Goal: Task Accomplishment & Management: Complete application form

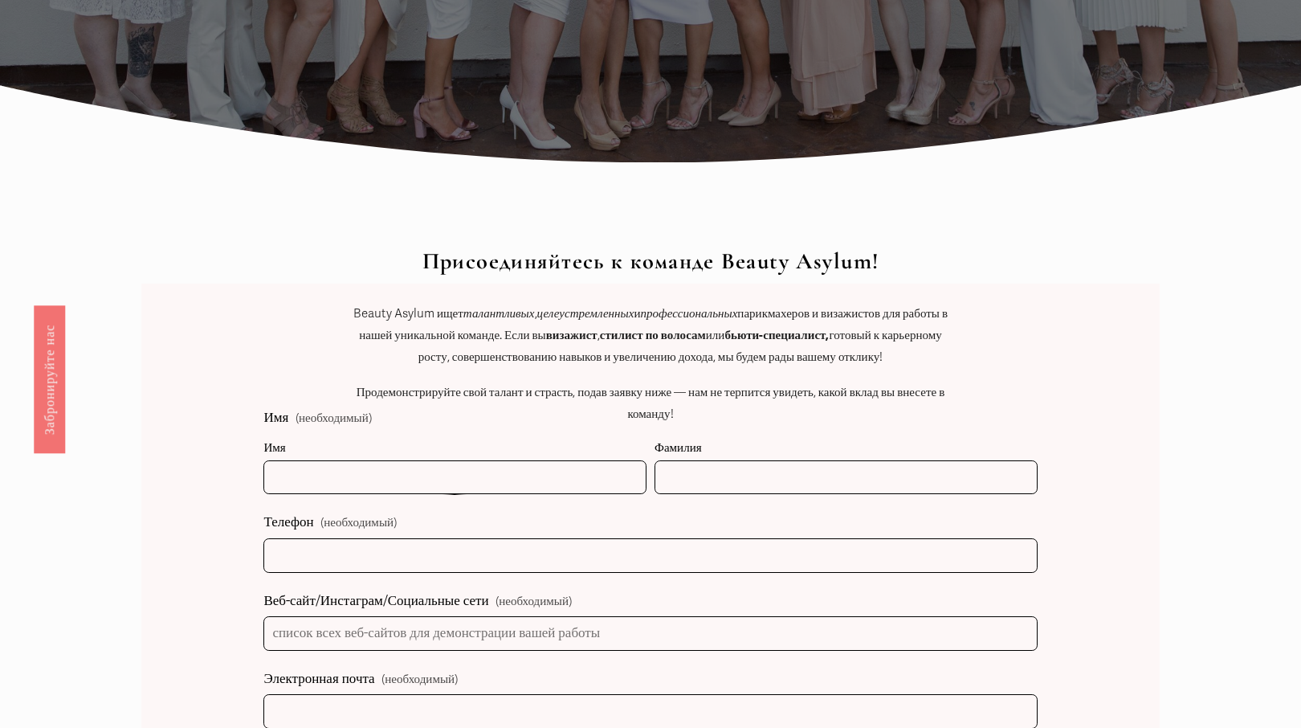
scroll to position [565, 0]
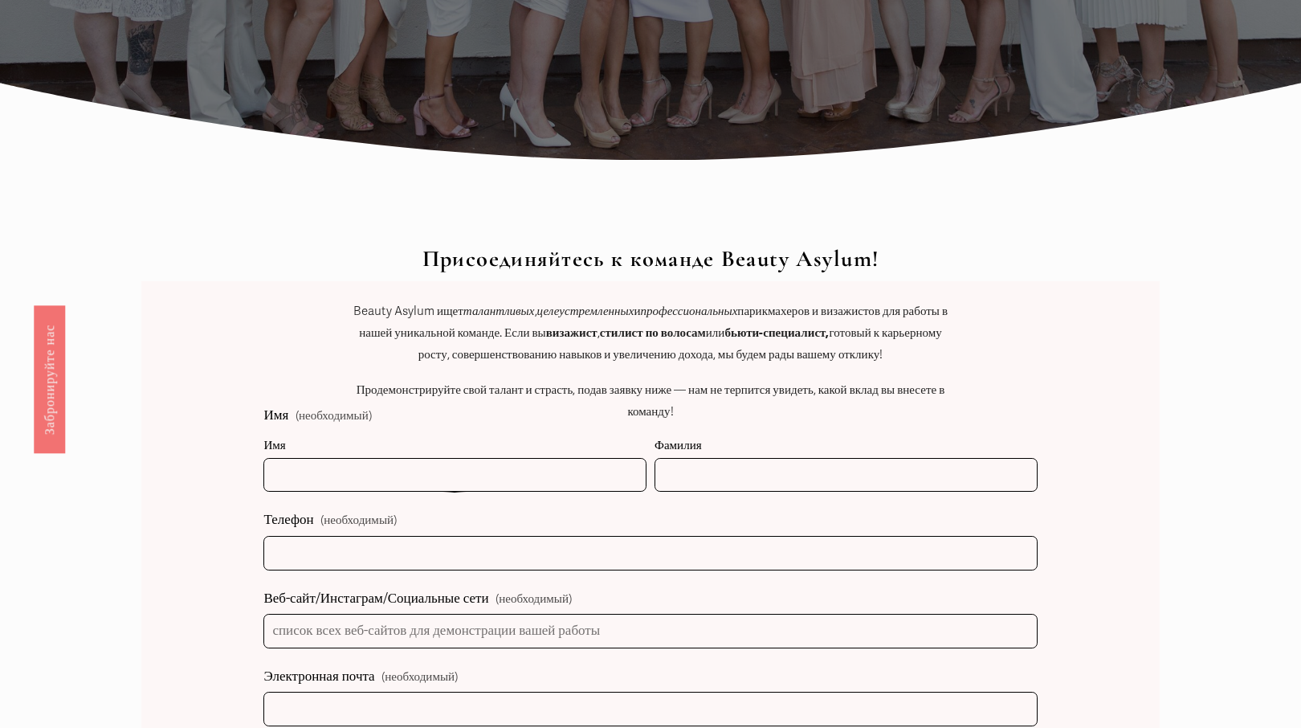
click at [464, 474] on div "Присоединяйтесь к команде Beauty Asylum! Beauty Asylum ищет талантливых , целеу…" at bounding box center [650, 382] width 607 height 272
click at [331, 466] on input "Имя" at bounding box center [454, 475] width 383 height 35
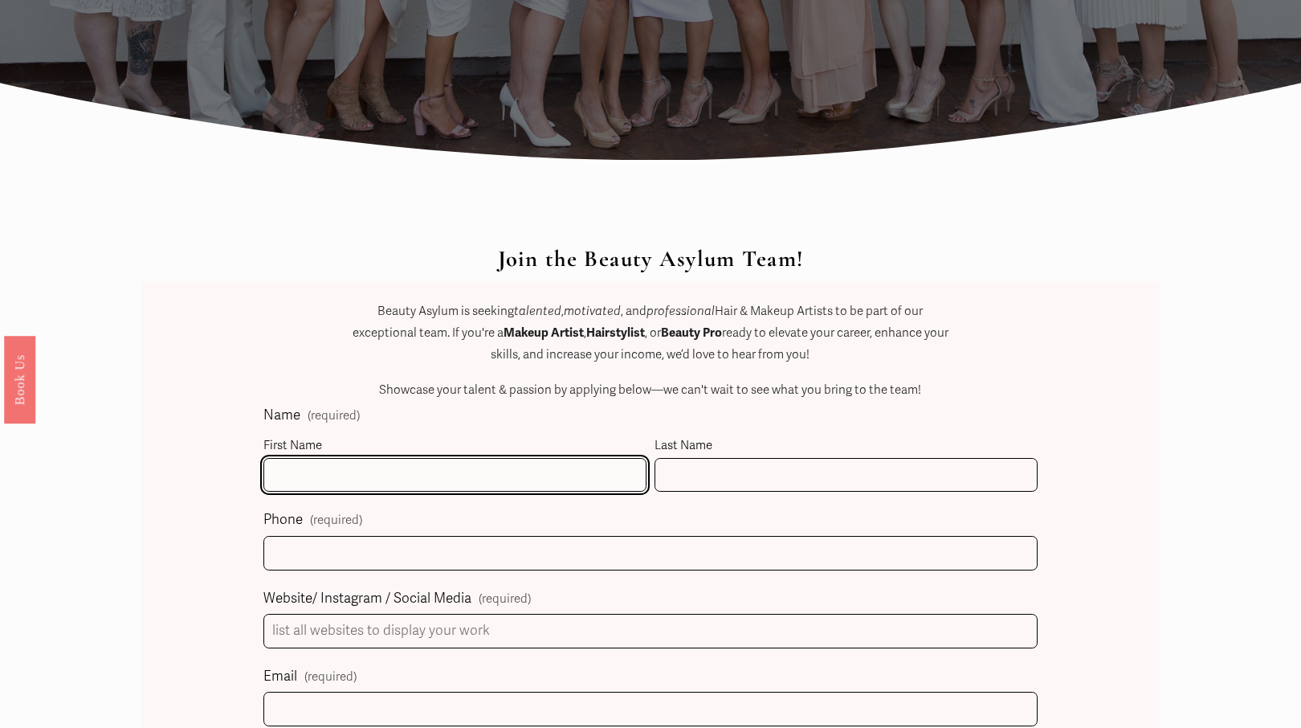
click at [312, 468] on input "First Name" at bounding box center [454, 475] width 383 height 35
type input "Iuliia"
click at [688, 474] on div "Join the Beauty Asylum Team! Beauty Asylum is seeking talented , motivated , an…" at bounding box center [650, 382] width 607 height 272
click at [705, 463] on div "Join the Beauty Asylum Team! Beauty Asylum is seeking talented , motivated , an…" at bounding box center [650, 382] width 607 height 272
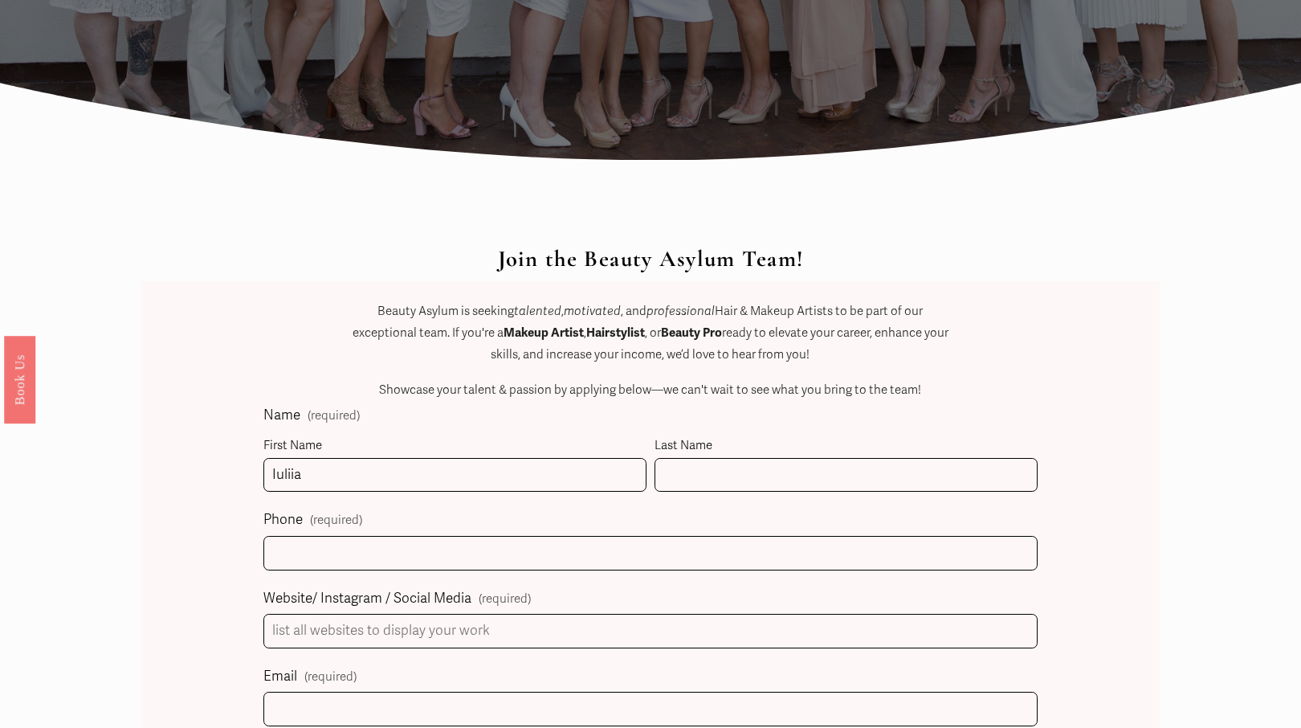
click at [674, 471] on div "Join the Beauty Asylum Team! Beauty Asylum is seeking talented , motivated , an…" at bounding box center [650, 382] width 607 height 272
click at [735, 463] on div "Join the Beauty Asylum Team! Beauty Asylum is seeking talented , motivated , an…" at bounding box center [650, 382] width 607 height 272
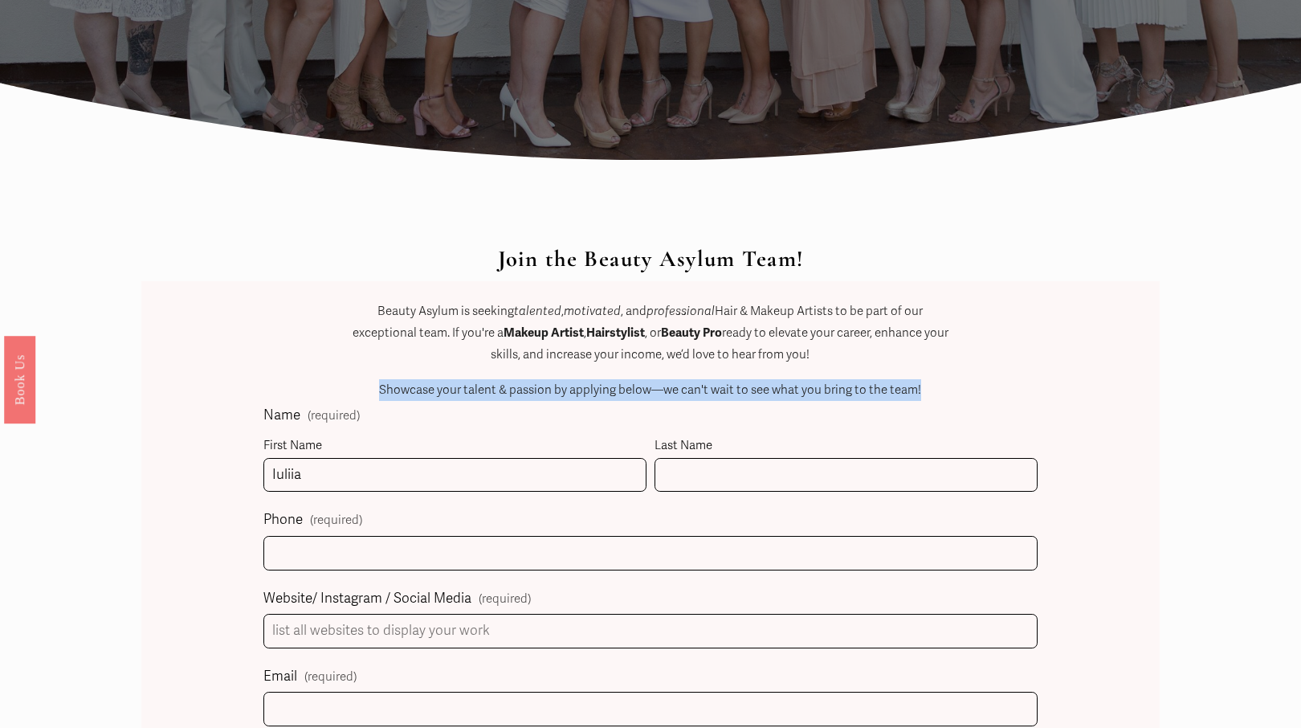
click at [735, 463] on div "Join the Beauty Asylum Team! Beauty Asylum is seeking talented , motivated , an…" at bounding box center [650, 382] width 607 height 272
click at [494, 473] on div "Join the Beauty Asylum Team! Beauty Asylum is seeking talented , motivated , an…" at bounding box center [650, 382] width 607 height 272
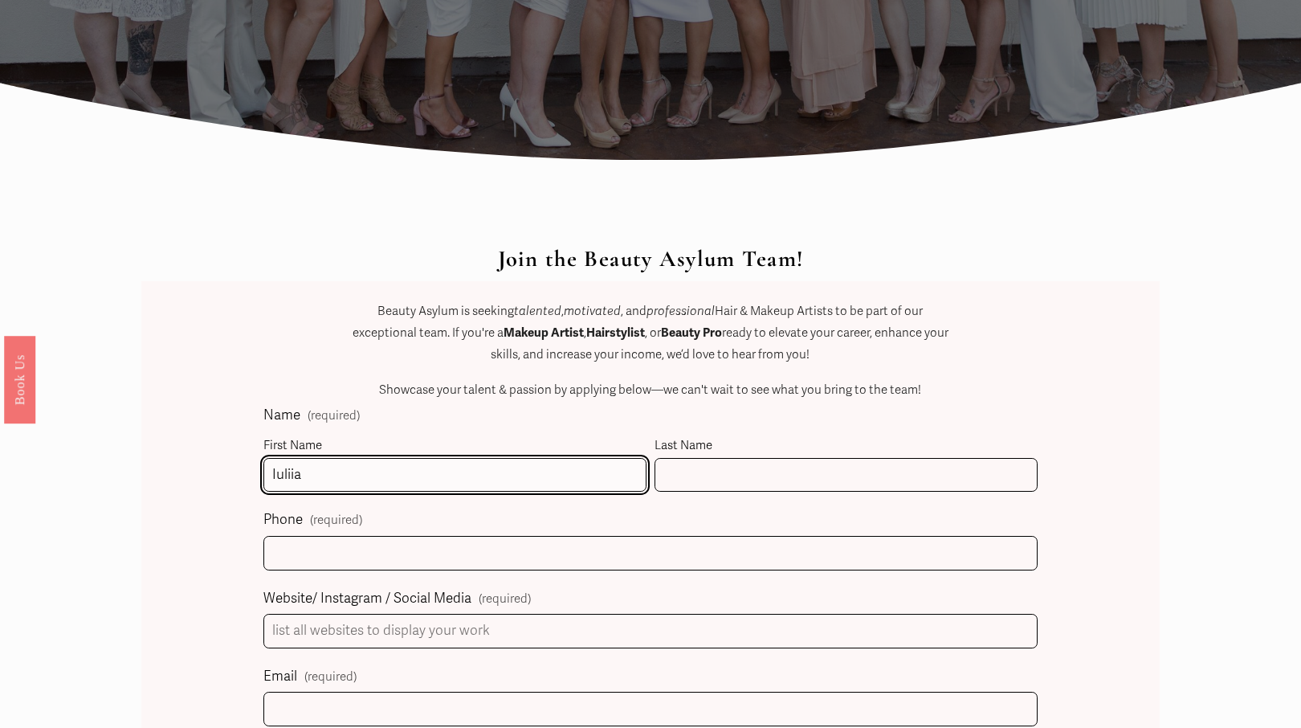
click at [308, 479] on input "Iuliia" at bounding box center [454, 475] width 383 height 35
click at [656, 471] on div "Join the Beauty Asylum Team! Beauty Asylum is seeking talented , motivated , an…" at bounding box center [650, 382] width 607 height 272
click at [675, 473] on div "Join the Beauty Asylum Team! Beauty Asylum is seeking talented , motivated , an…" at bounding box center [650, 382] width 607 height 272
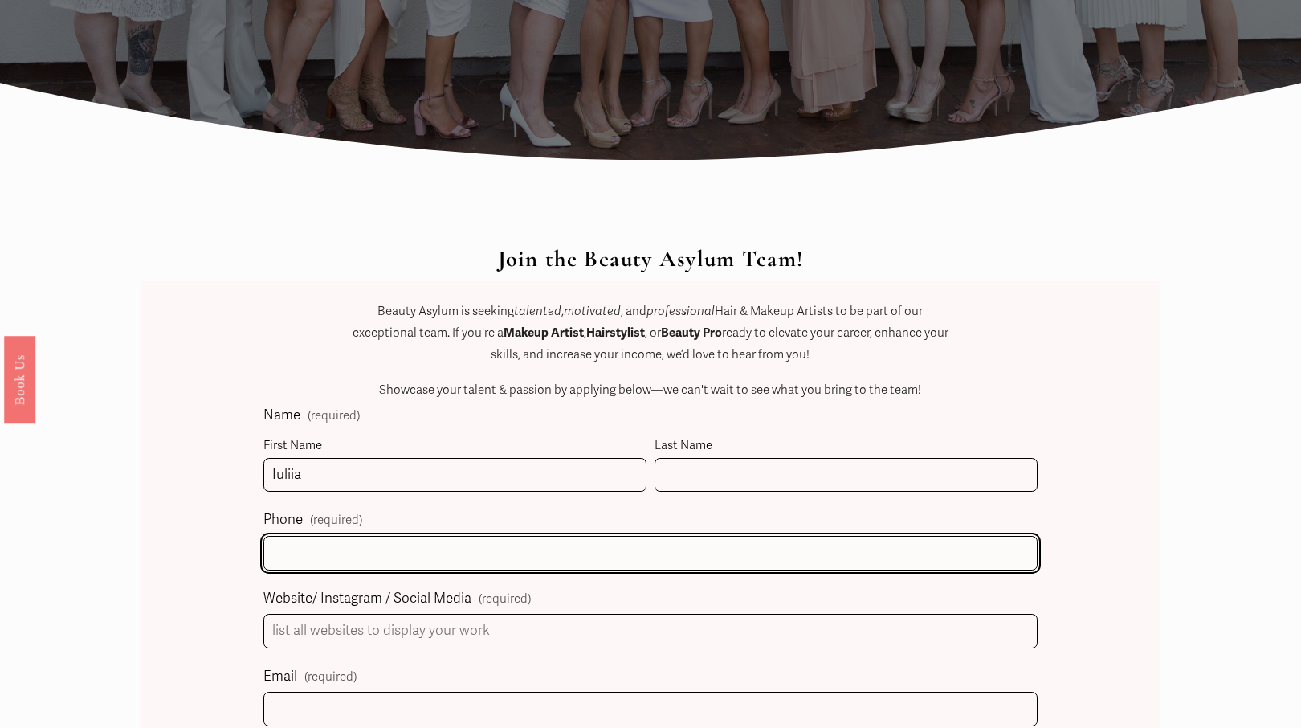
click at [500, 549] on input "text" at bounding box center [649, 553] width 773 height 35
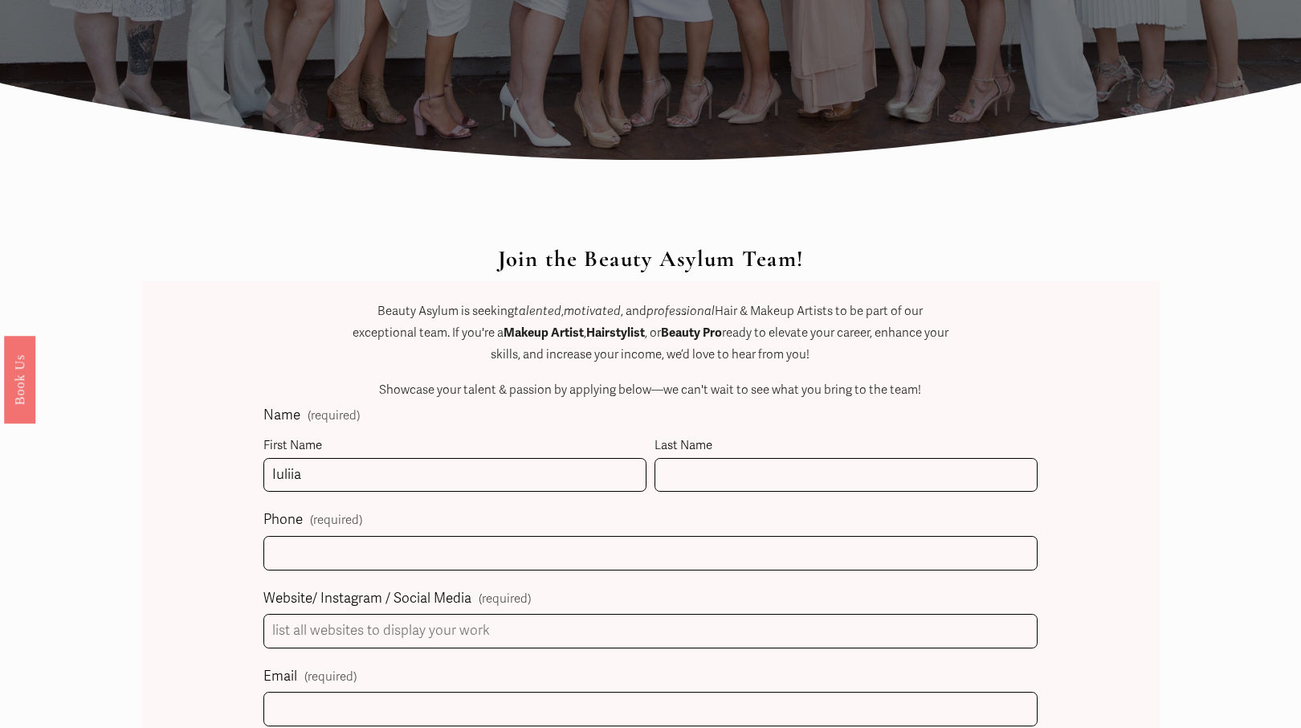
click at [679, 467] on div "Join the Beauty Asylum Team! Beauty Asylum is seeking talented , motivated , an…" at bounding box center [650, 382] width 607 height 272
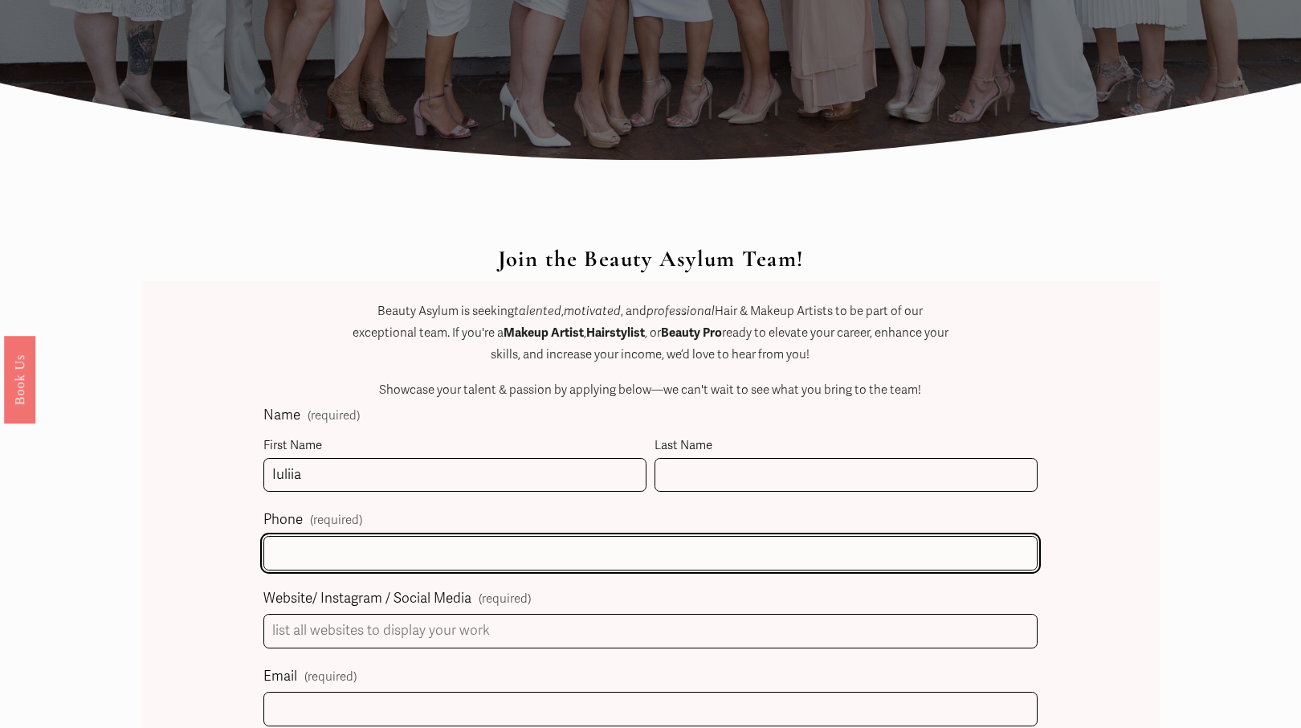
click at [438, 552] on input "text" at bounding box center [649, 553] width 773 height 35
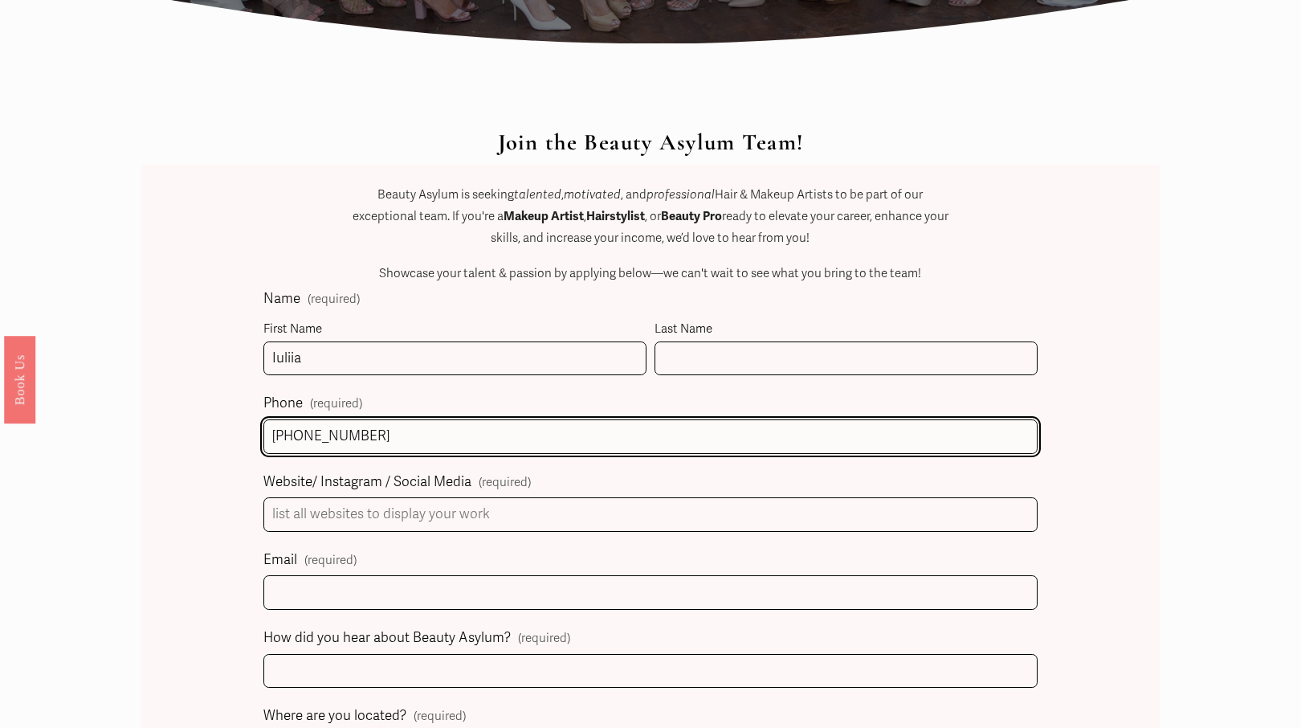
scroll to position [687, 0]
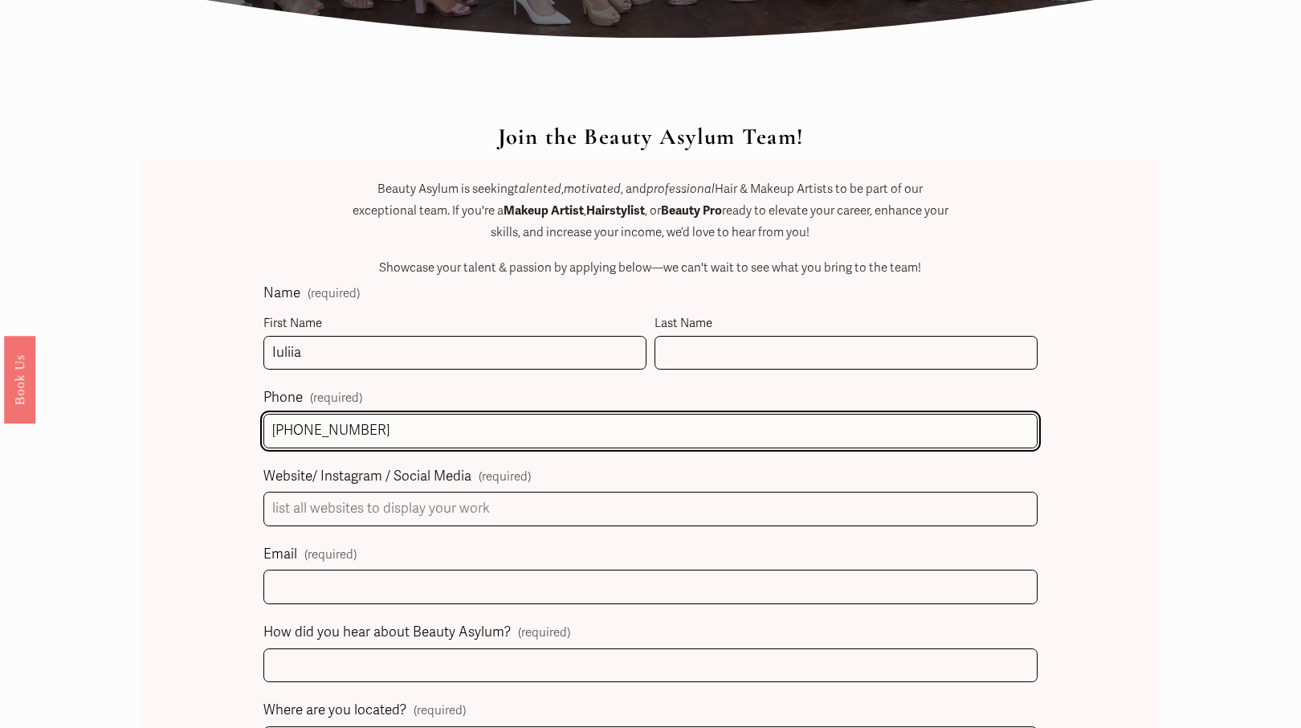
type input "[PHONE_NUMBER]"
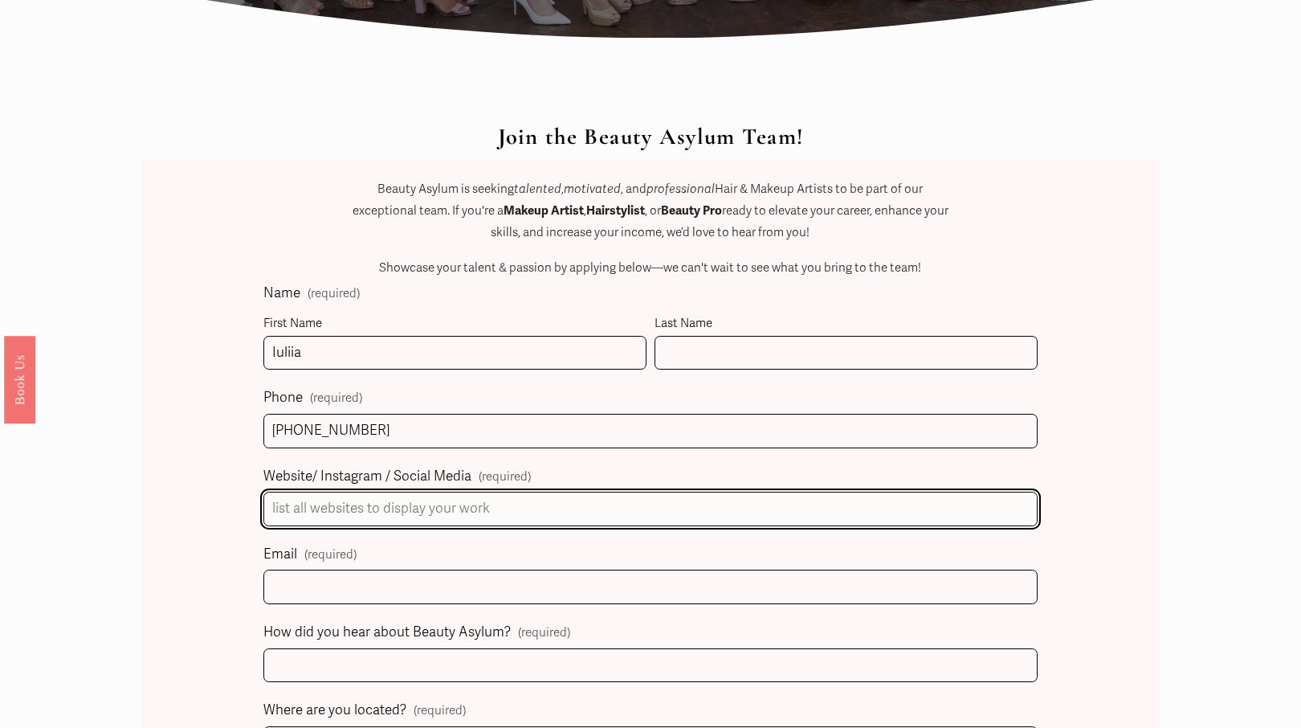
click at [388, 513] on input "Website/ Instagram / Social Media (required)" at bounding box center [649, 509] width 773 height 35
type input "i"
type input "[URL][DOMAIN_NAME]"
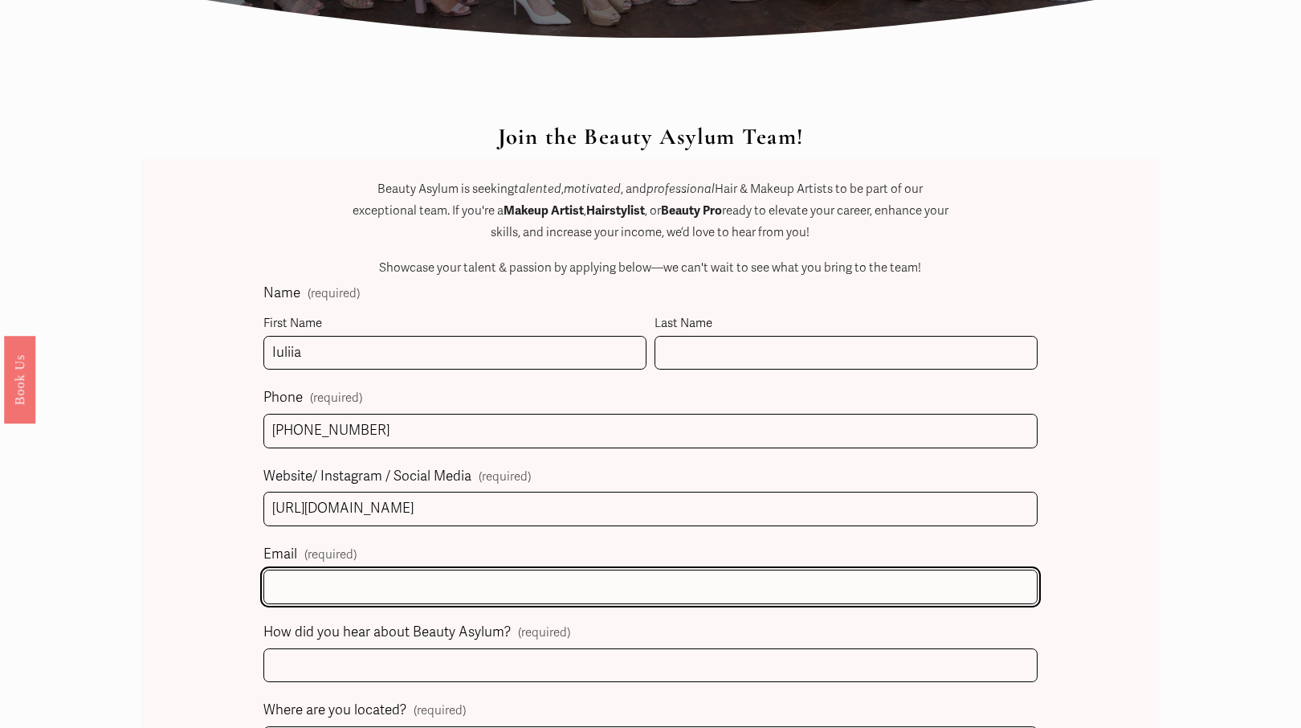
click at [316, 585] on input "Email (required)" at bounding box center [649, 586] width 773 height 35
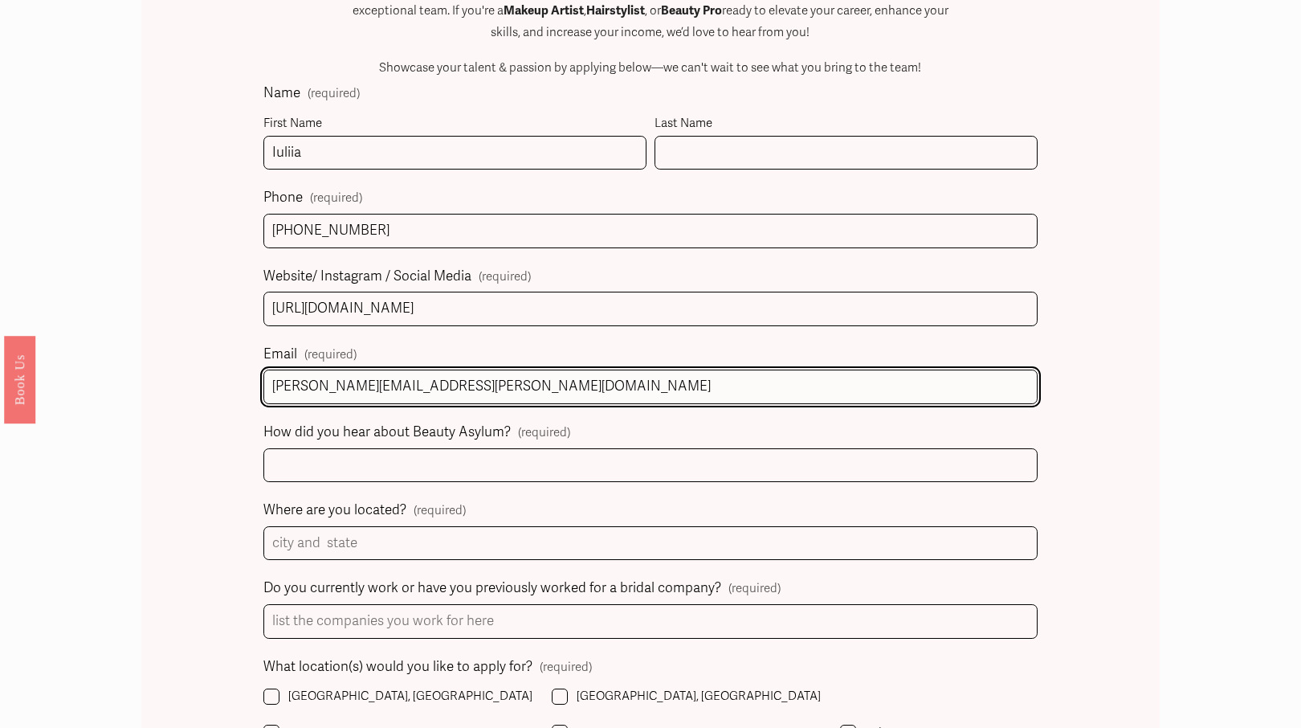
scroll to position [893, 0]
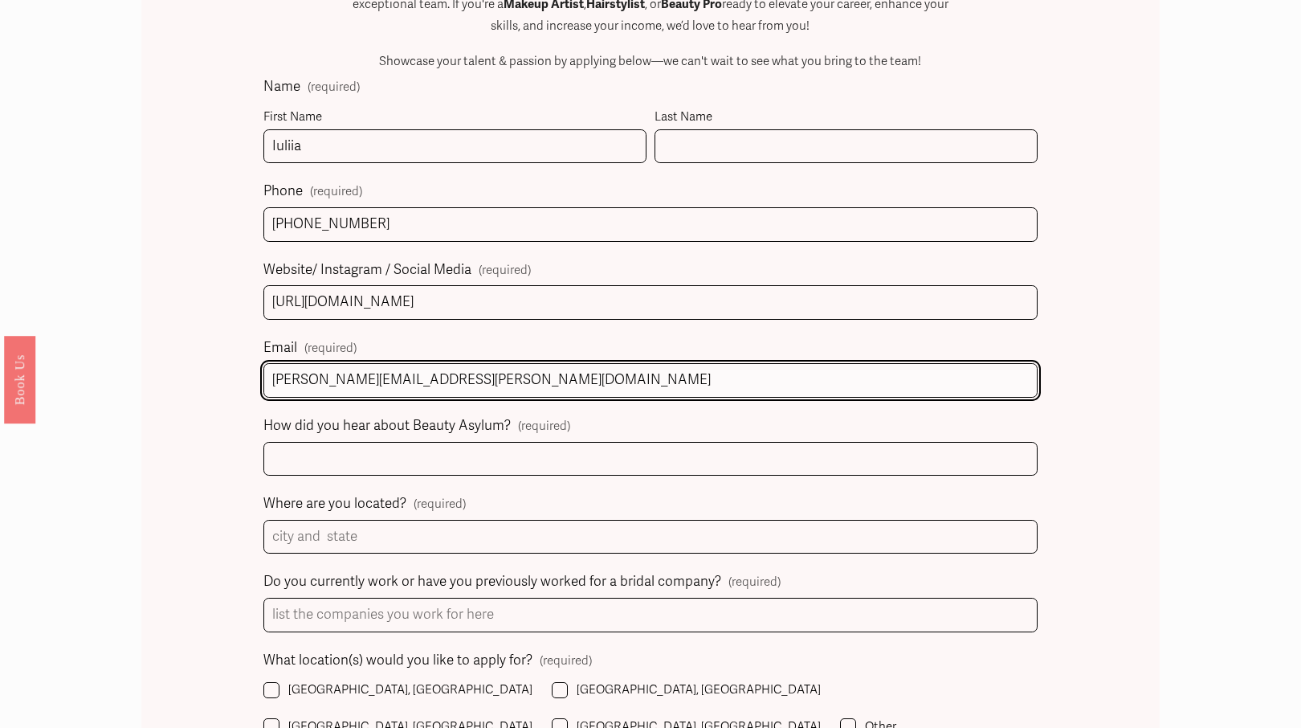
type input "[PERSON_NAME][EMAIL_ADDRESS][PERSON_NAME][DOMAIN_NAME]"
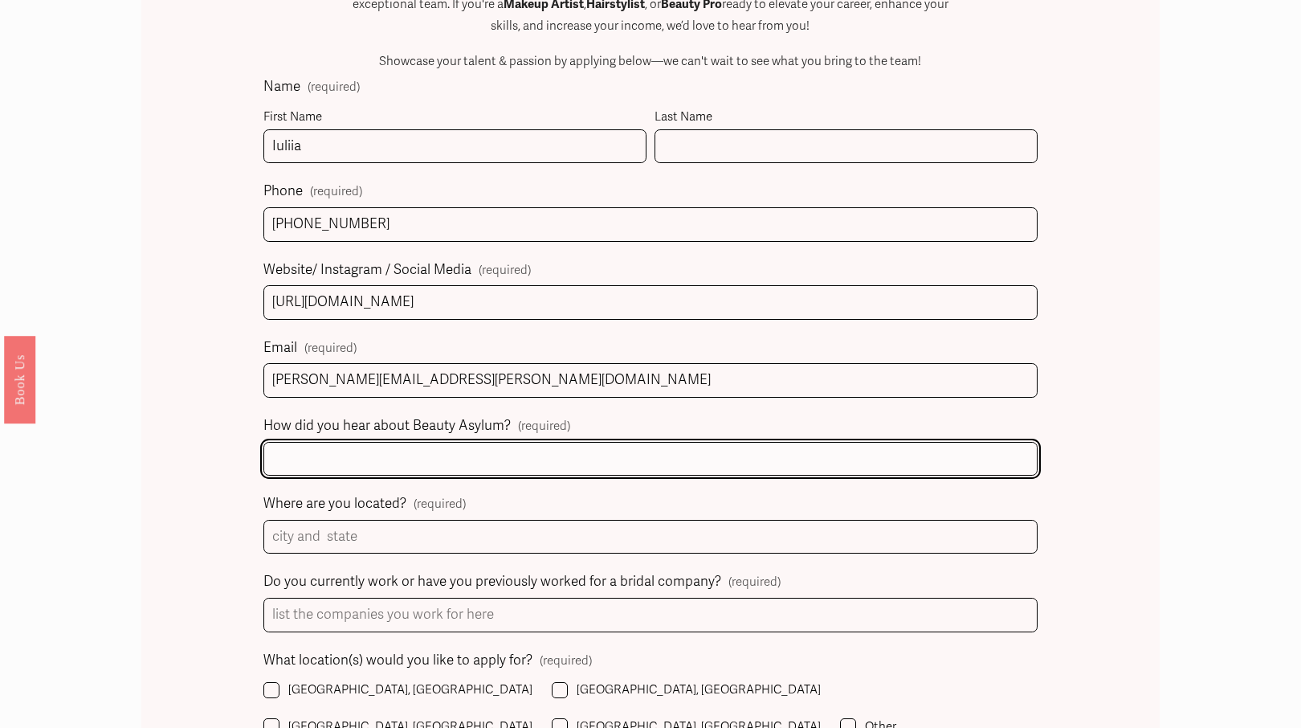
click at [371, 454] on input "How did you hear about Beauty Asylum? (required)" at bounding box center [649, 459] width 773 height 35
paste input "[URL][DOMAIN_NAME]"
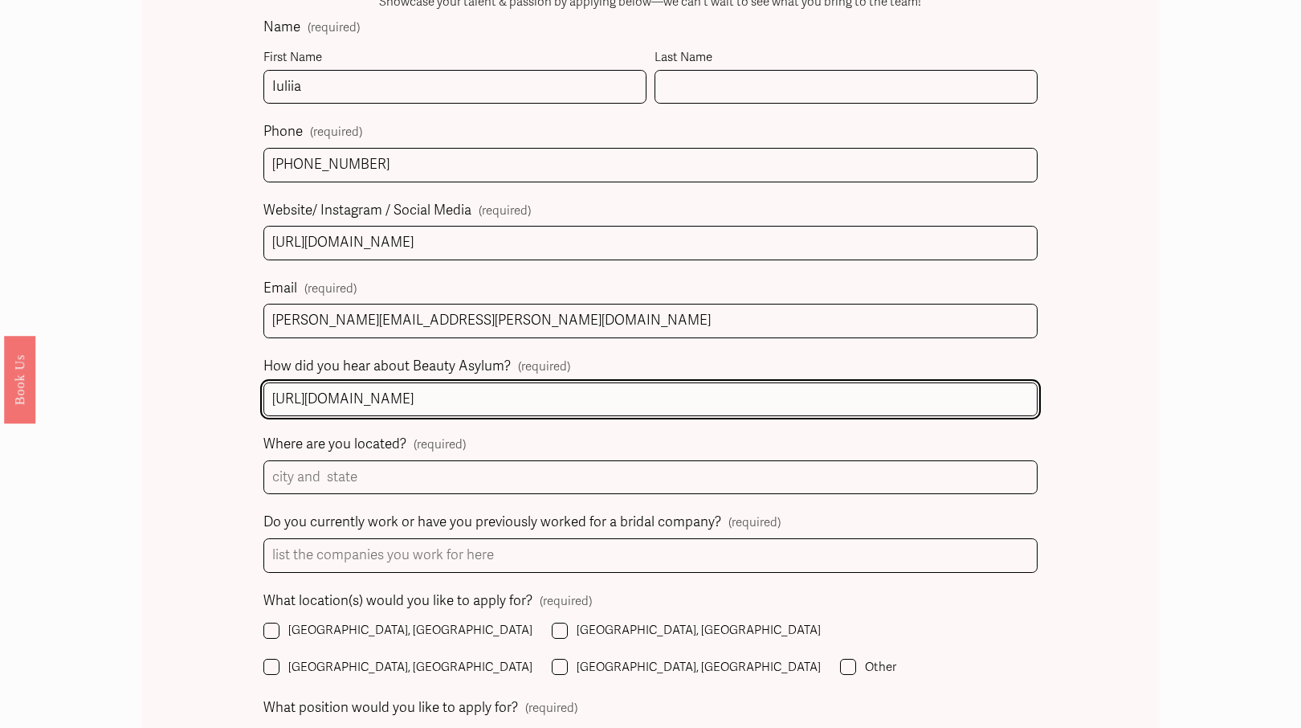
scroll to position [966, 0]
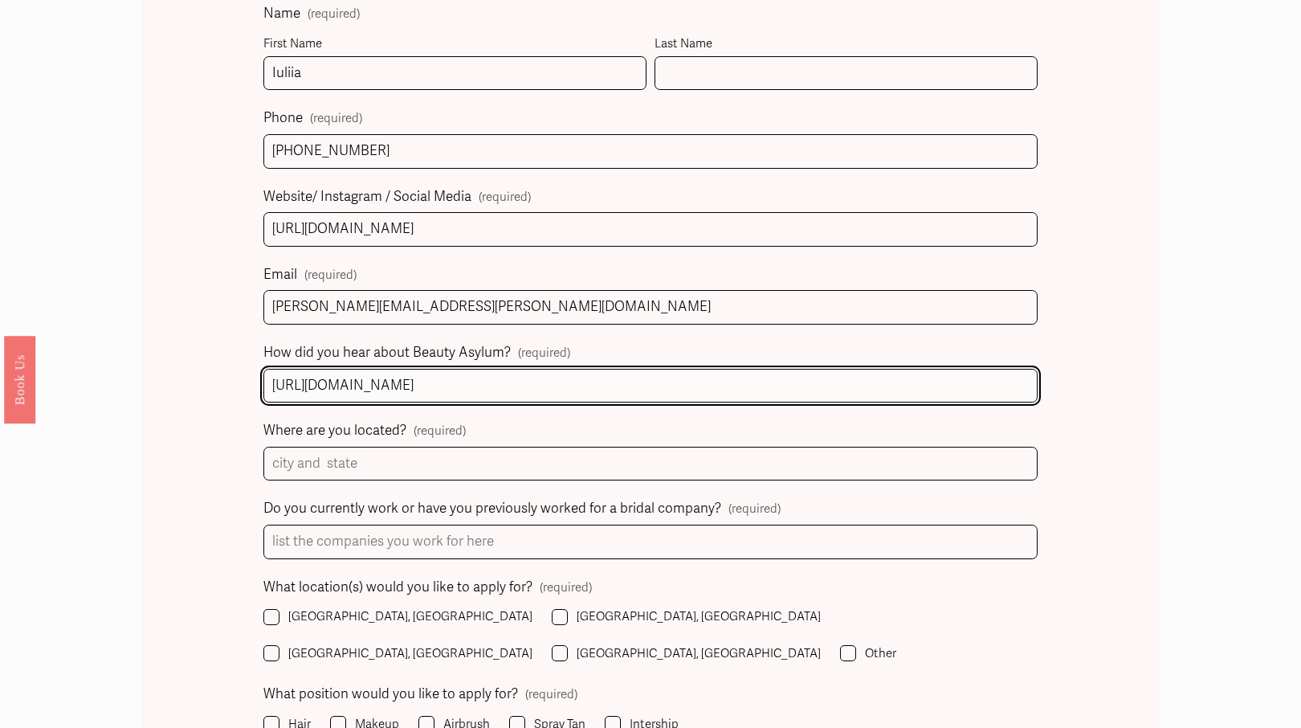
type input "[URL][DOMAIN_NAME]"
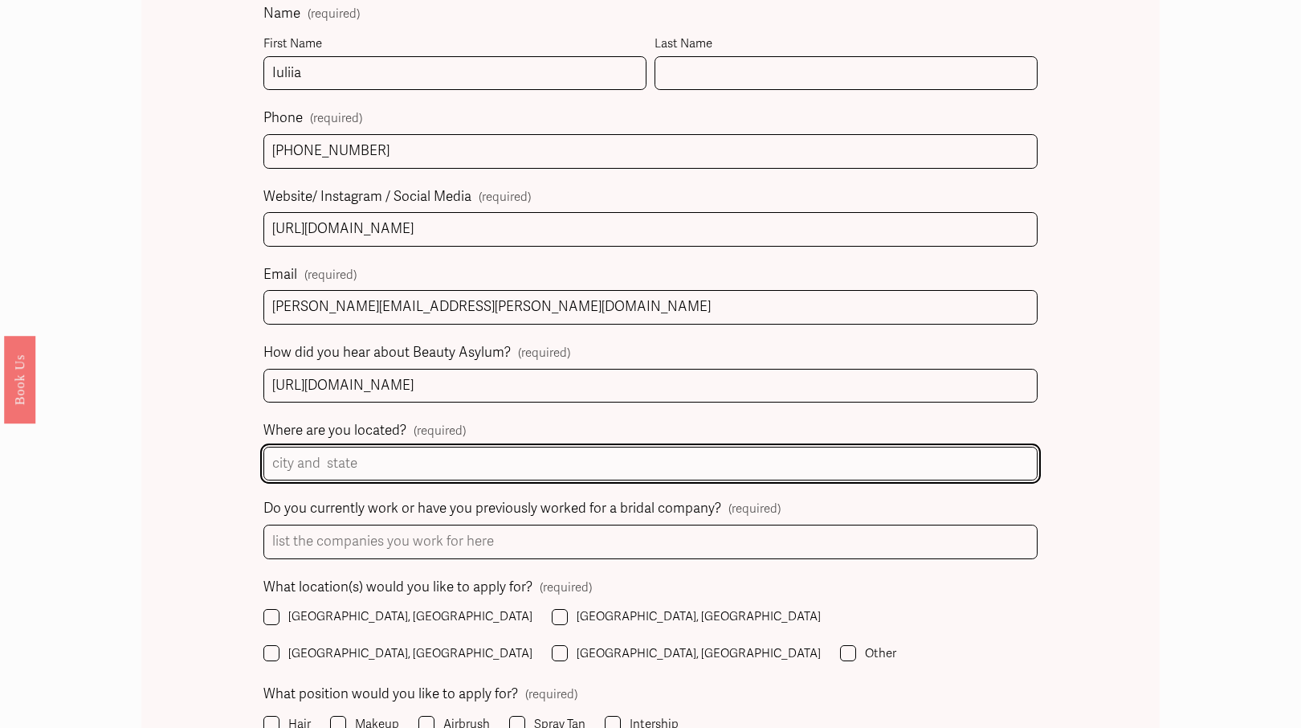
click at [435, 458] on input "Where are you located? (required)" at bounding box center [649, 464] width 773 height 35
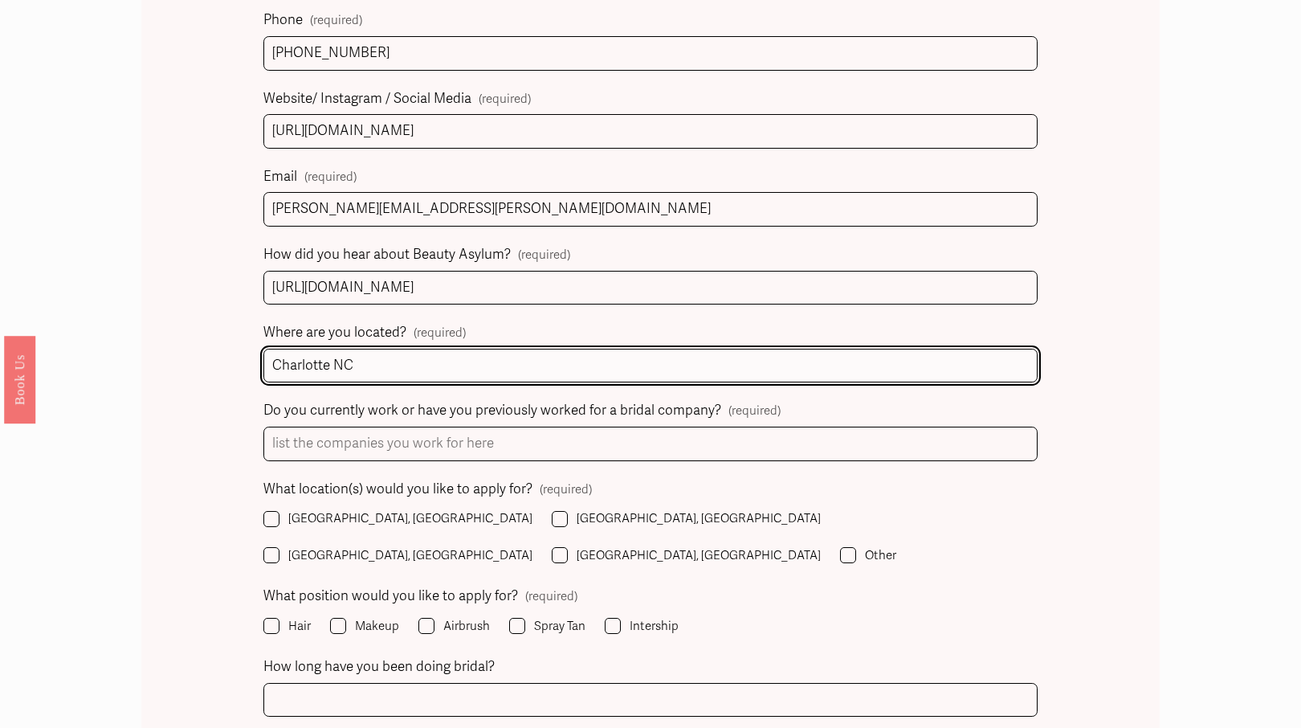
scroll to position [1068, 0]
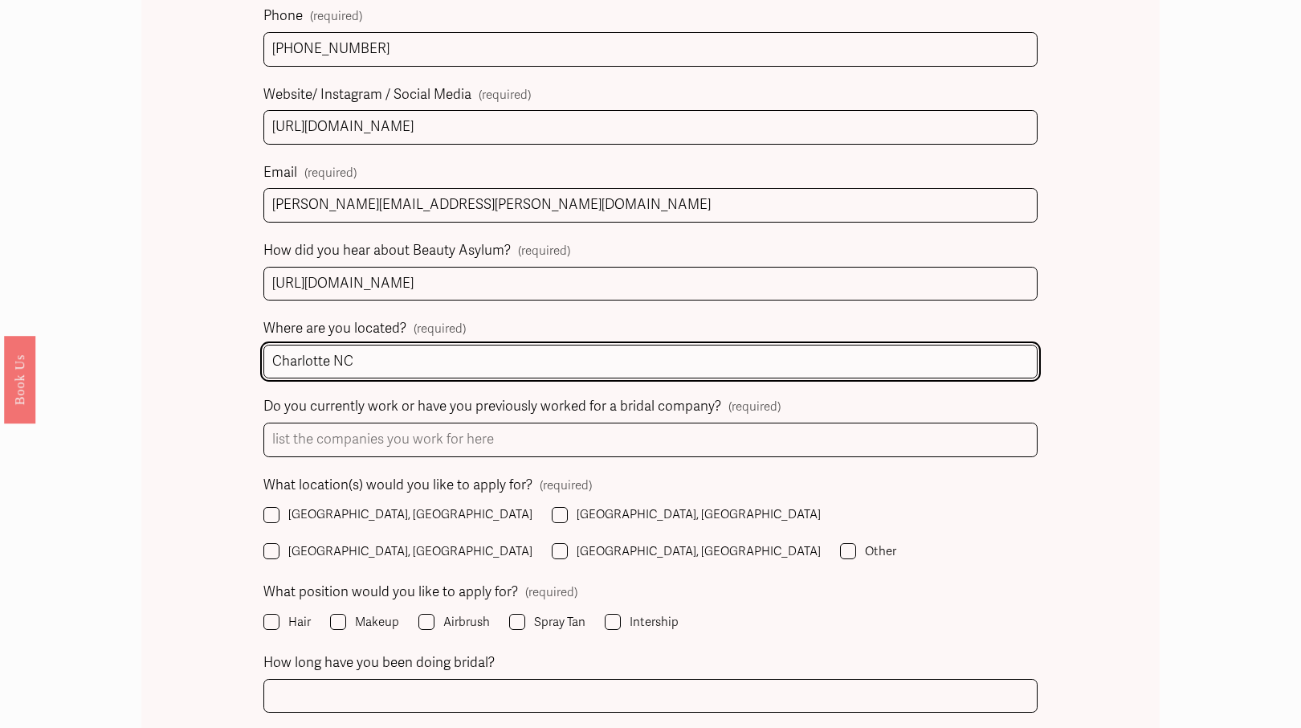
type input "Charlotte NC"
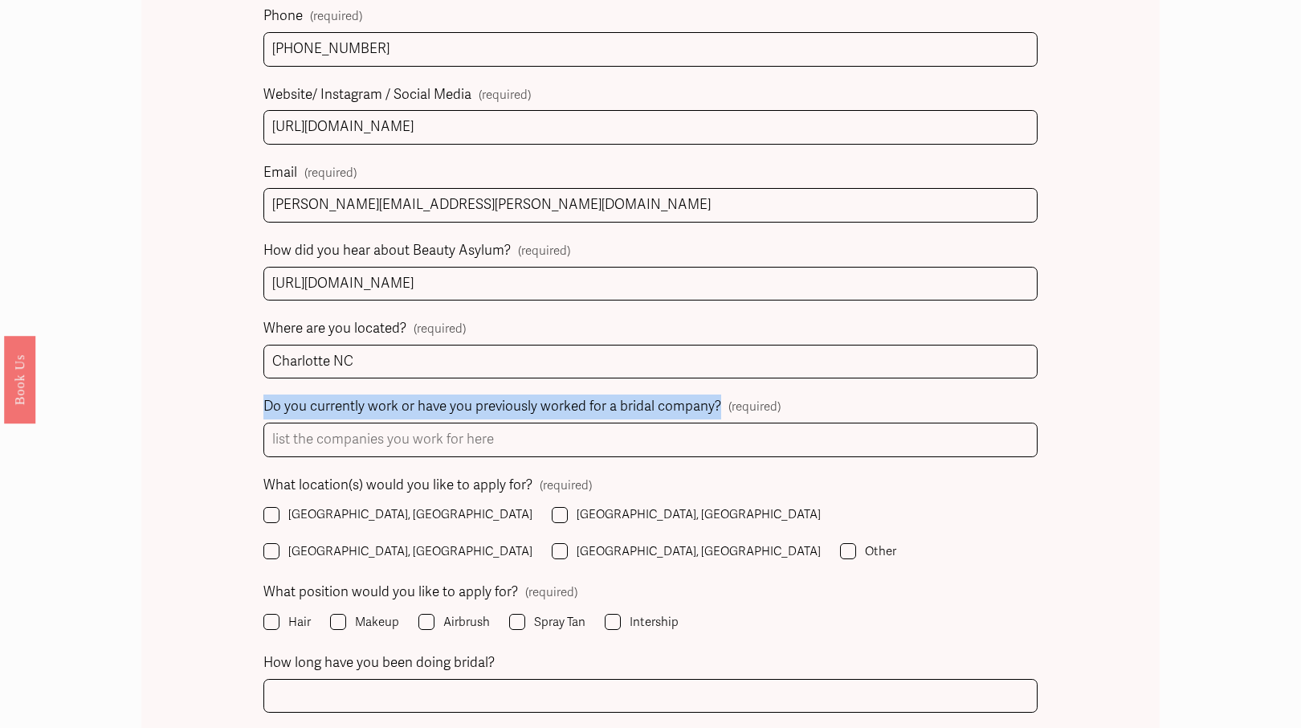
drag, startPoint x: 718, startPoint y: 401, endPoint x: 264, endPoint y: 411, distance: 453.9
click at [264, 411] on div "Do you currently work or have you previously worked for a bridal company? (requ…" at bounding box center [521, 406] width 517 height 25
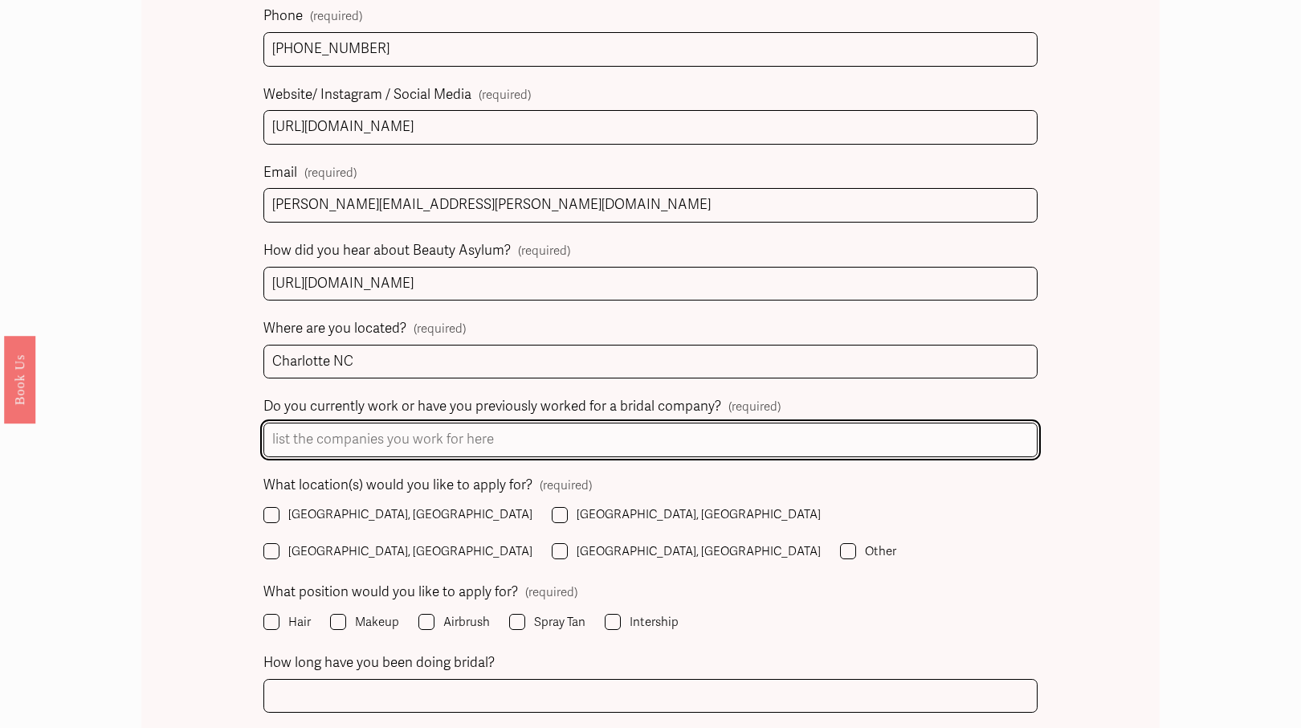
click at [470, 440] on input "Do you currently work or have you previously worked for a bridal company? (requ…" at bounding box center [649, 439] width 773 height 35
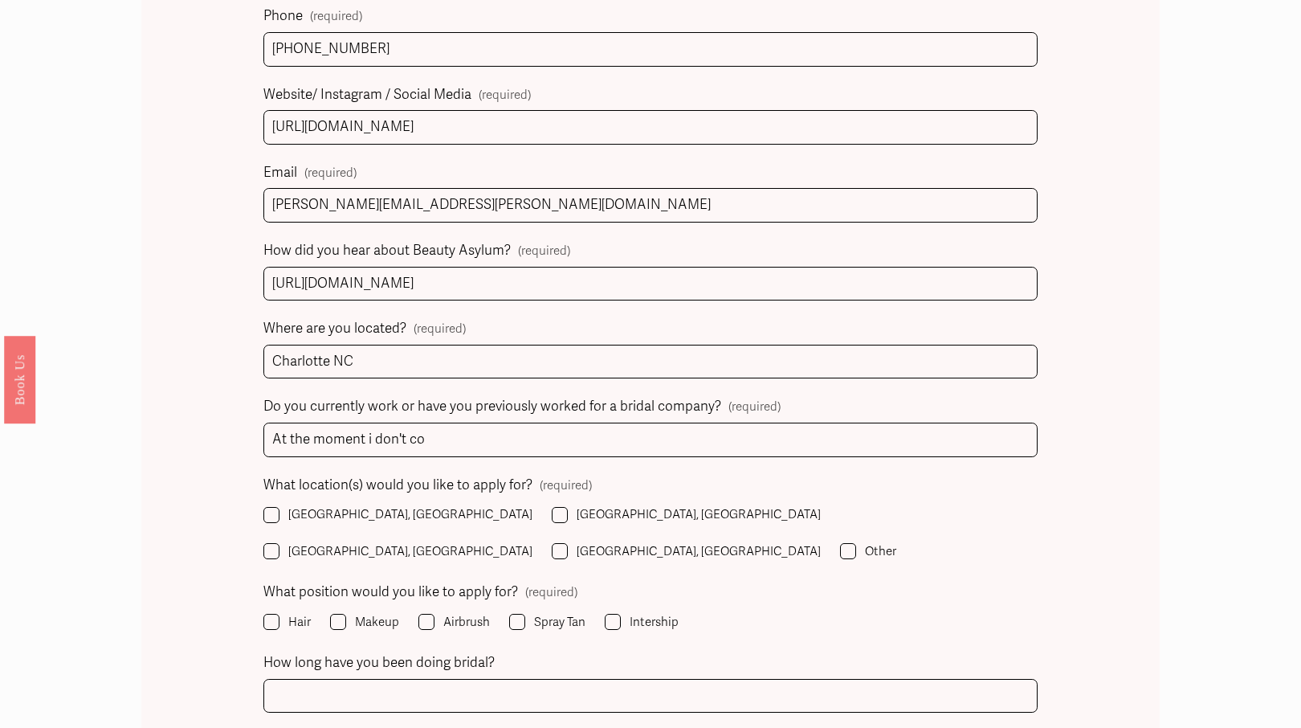
click at [366, 405] on span "Do you currently work or have you previously worked for a bridal company?" at bounding box center [492, 406] width 458 height 25
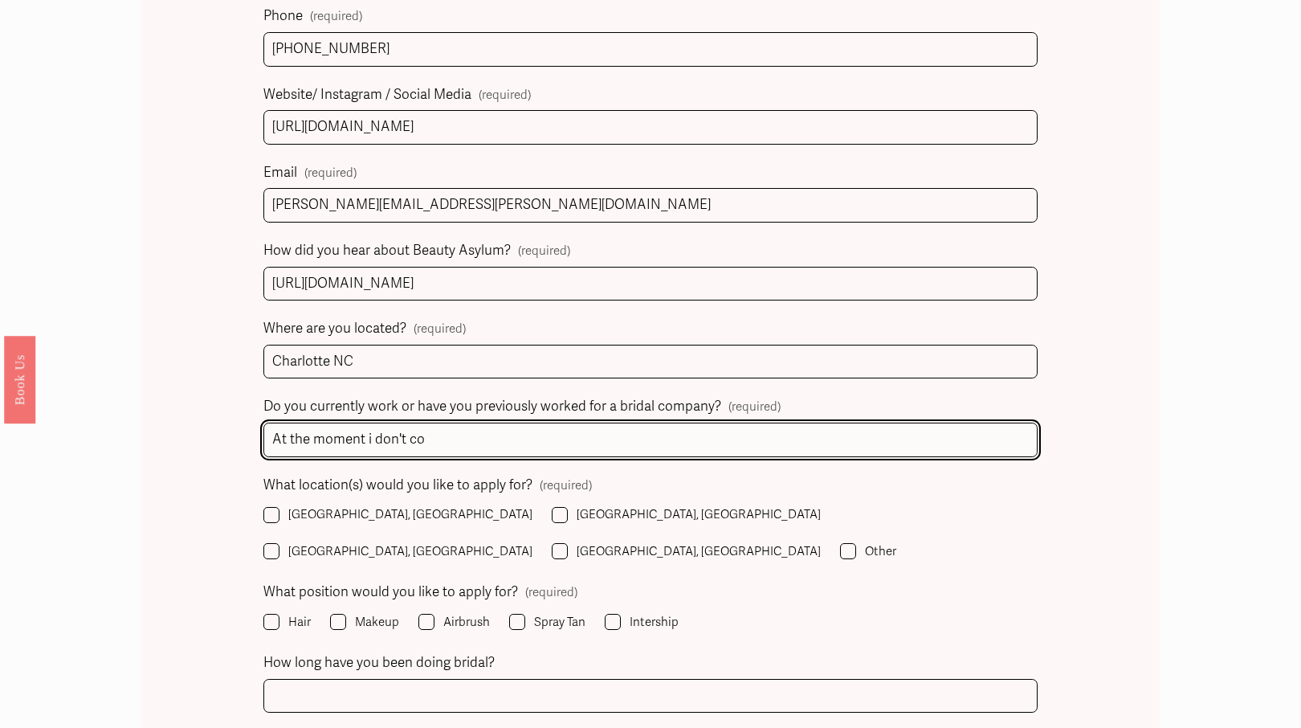
click at [366, 422] on input "At the moment i don't co" at bounding box center [649, 439] width 773 height 35
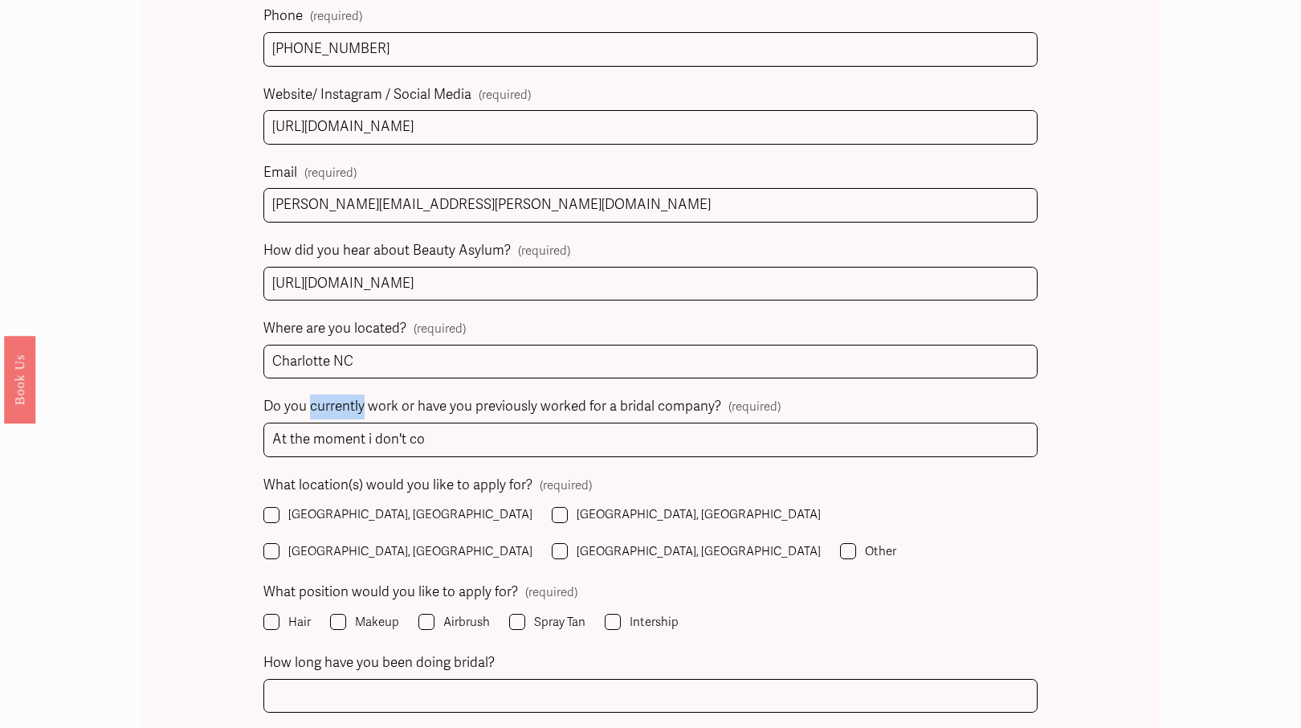
drag, startPoint x: 366, startPoint y: 405, endPoint x: 309, endPoint y: 404, distance: 57.0
click at [309, 404] on span "Do you currently work or have you previously worked for a bridal company?" at bounding box center [492, 406] width 458 height 25
click at [477, 390] on div "Name (required) First Name [PERSON_NAME] Last Name Phone (required) [PHONE_NUMB…" at bounding box center [649, 551] width 773 height 1303
drag, startPoint x: 476, startPoint y: 403, endPoint x: 530, endPoint y: 405, distance: 53.8
click at [531, 406] on span "Do you currently work or have you previously worked for a bridal company?" at bounding box center [492, 406] width 458 height 25
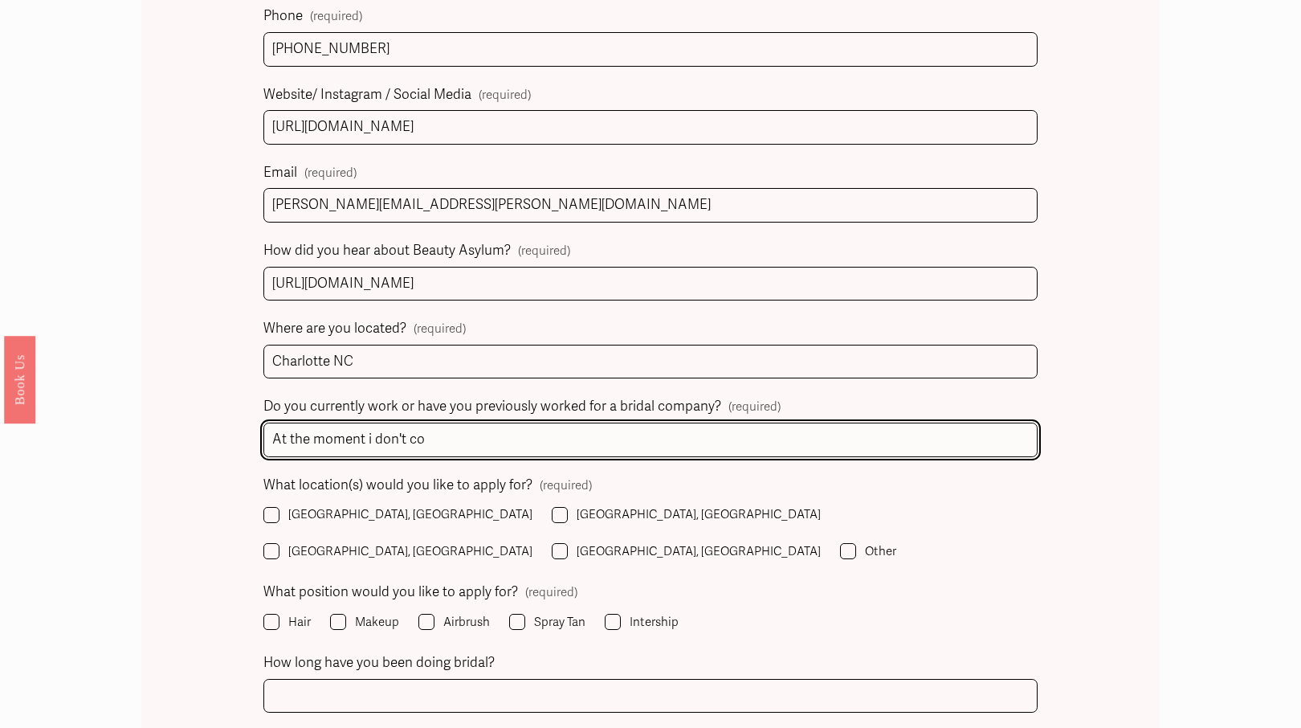
click at [434, 444] on input "At the moment i don't co" at bounding box center [649, 439] width 773 height 35
drag, startPoint x: 644, startPoint y: 436, endPoint x: 268, endPoint y: 445, distance: 376.0
click at [269, 445] on input "At the moment i don't worked with any wedding agencies." at bounding box center [649, 439] width 773 height 35
type input "At the moment i don't worked with any wedding agencies."
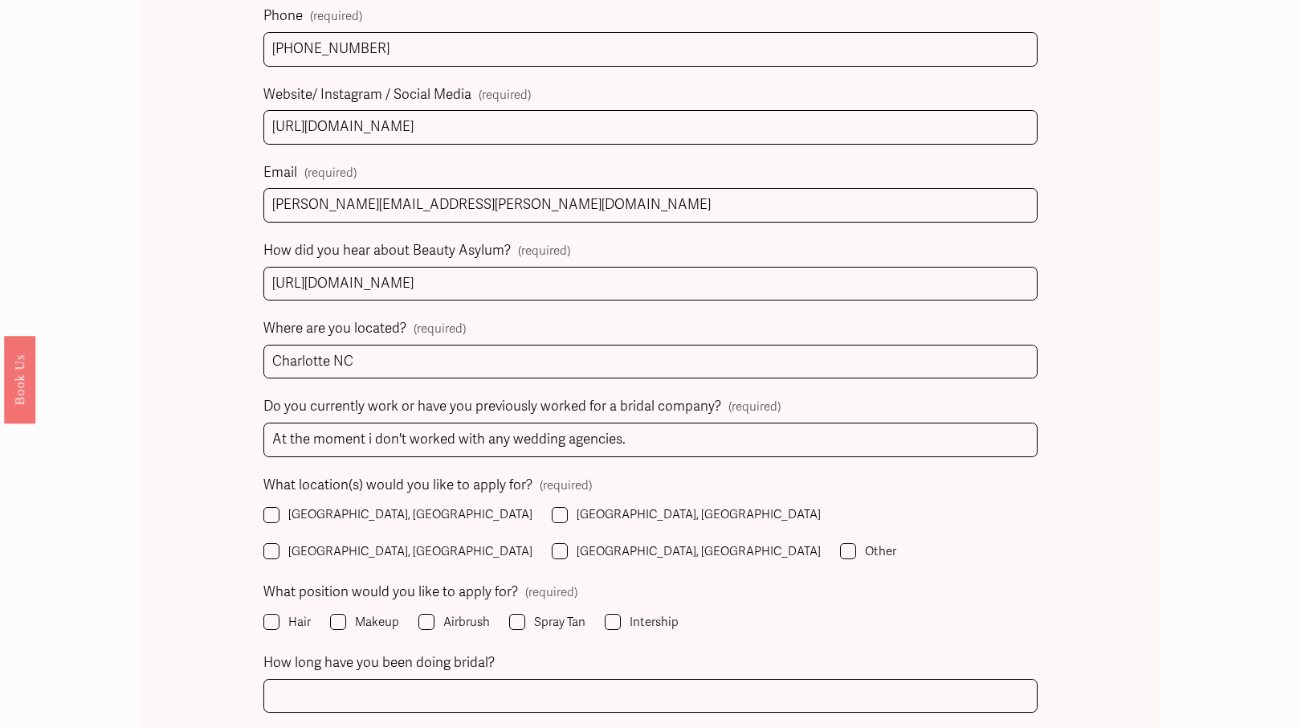
click at [660, 491] on fieldset "What location(s) would you like to apply for? (required) [GEOGRAPHIC_DATA], [GE…" at bounding box center [649, 518] width 773 height 91
click at [271, 520] on input "[GEOGRAPHIC_DATA], [GEOGRAPHIC_DATA]" at bounding box center [271, 515] width 16 height 16
checkbox input "true"
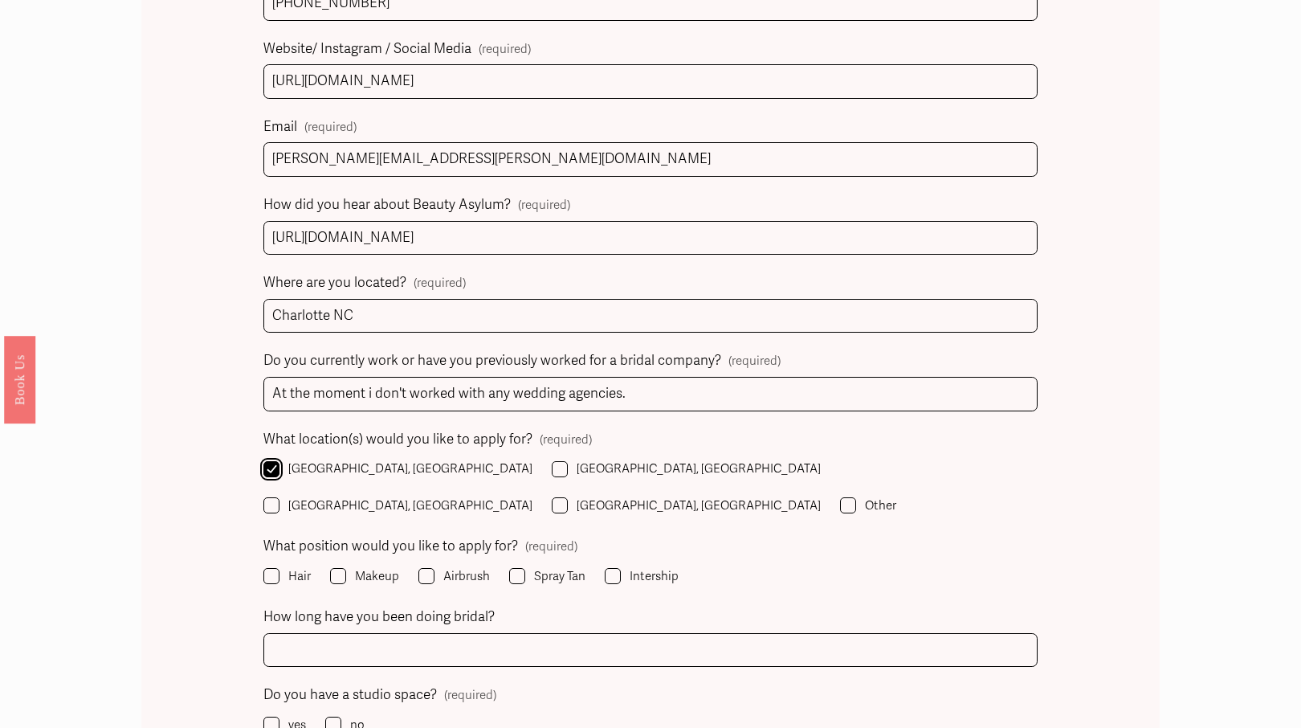
scroll to position [1133, 0]
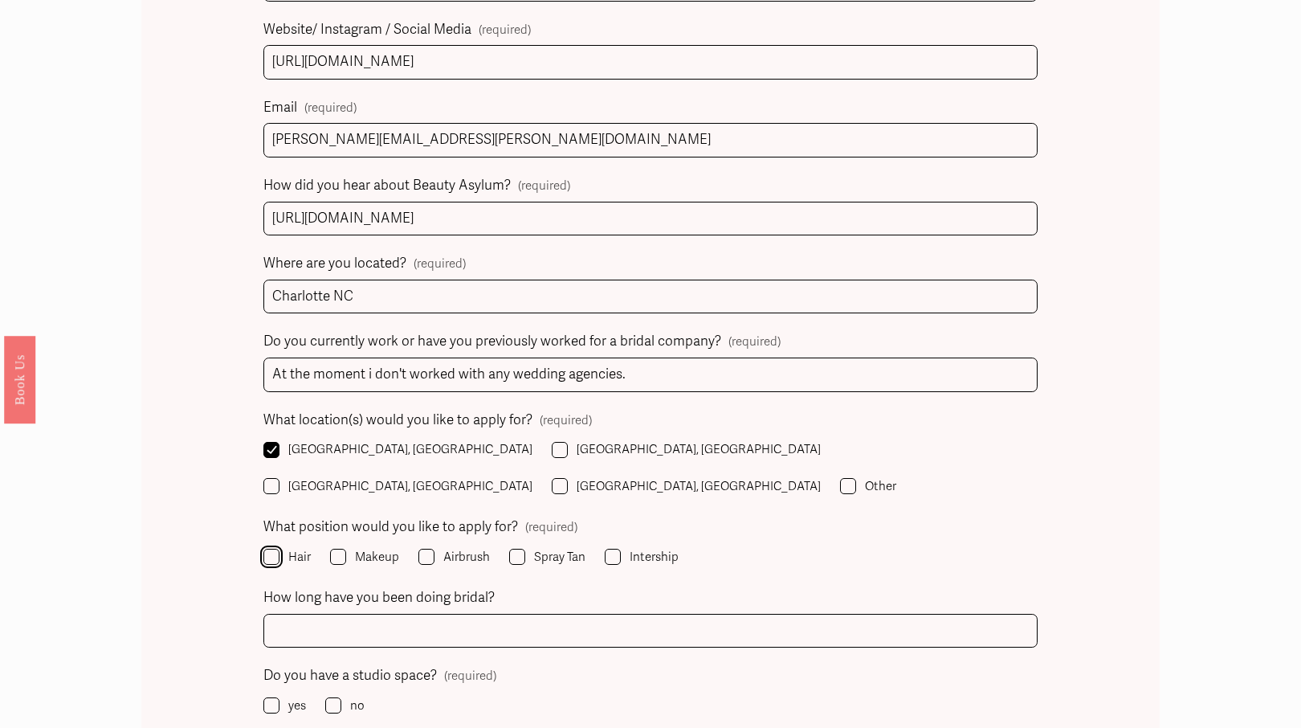
click at [275, 549] on input "Hair" at bounding box center [271, 557] width 16 height 16
checkbox input "true"
click at [335, 549] on input "Makeup" at bounding box center [338, 557] width 16 height 16
checkbox input "true"
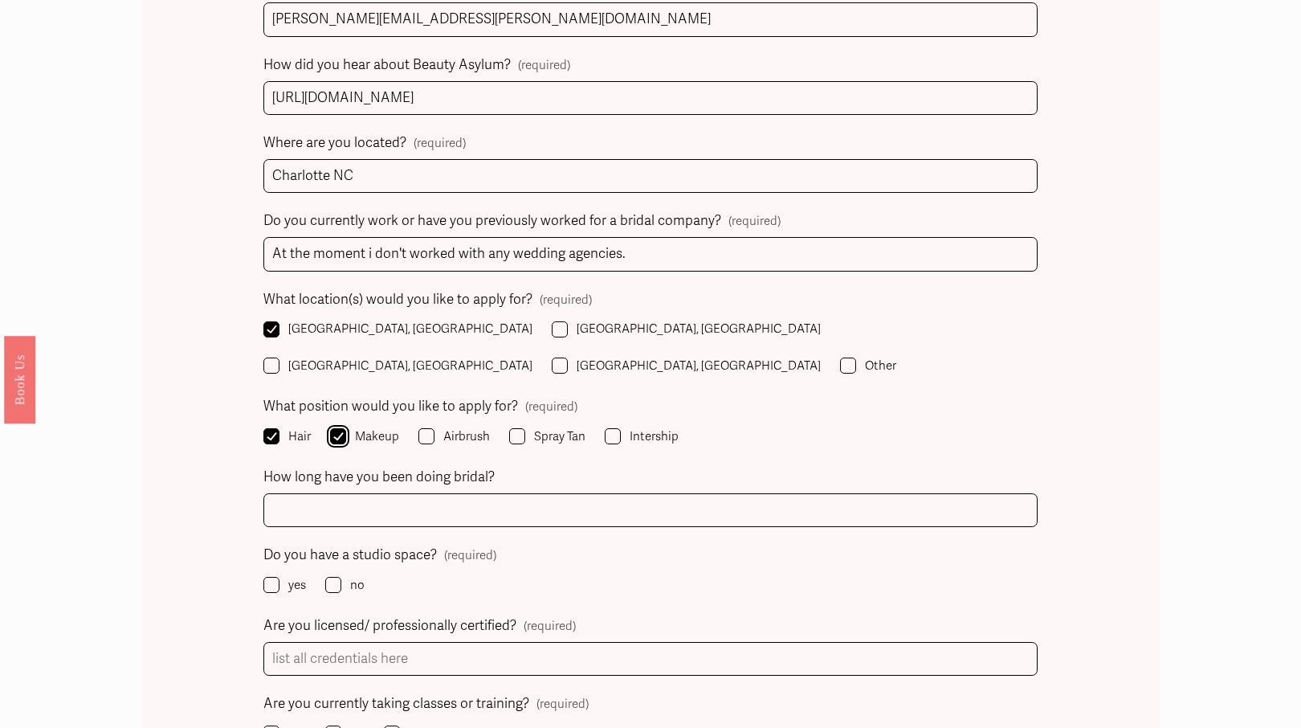
scroll to position [1260, 0]
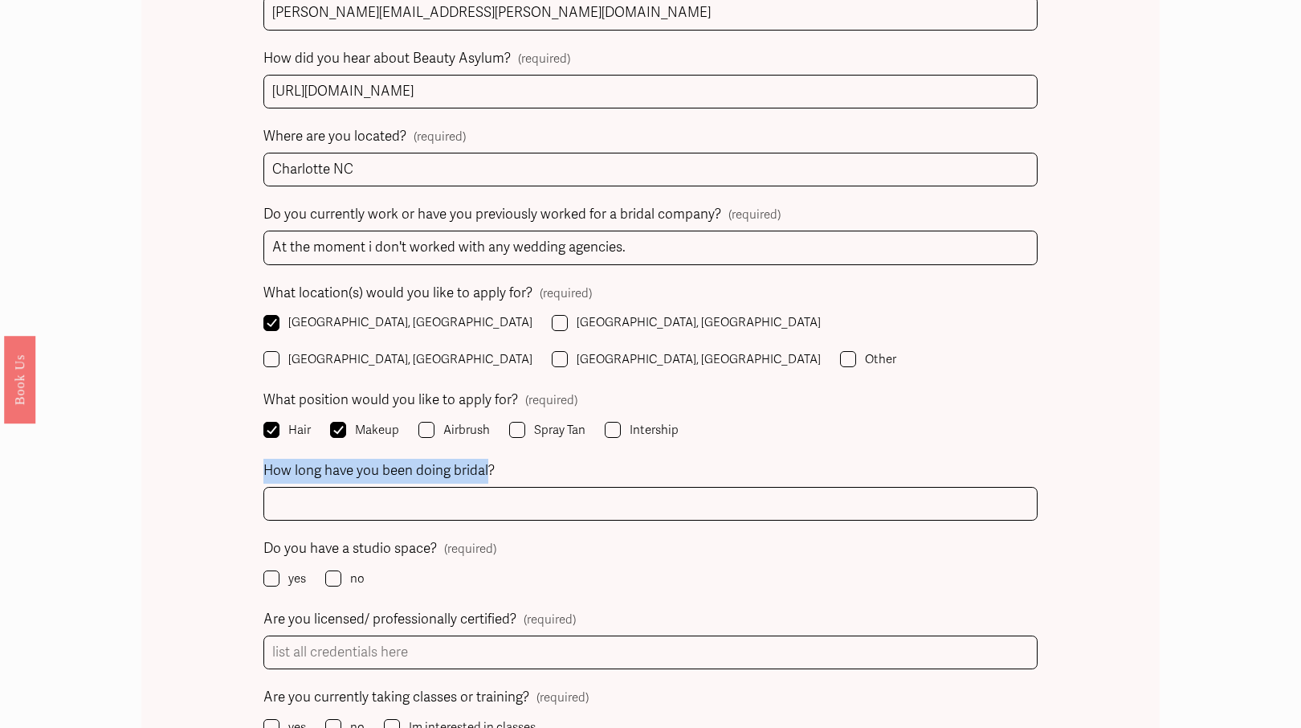
drag, startPoint x: 488, startPoint y: 432, endPoint x: 262, endPoint y: 432, distance: 226.5
click at [262, 432] on div "Name (required) First Name [PERSON_NAME] Last Name Phone (required) [PHONE_NUMB…" at bounding box center [650, 565] width 1018 height 1958
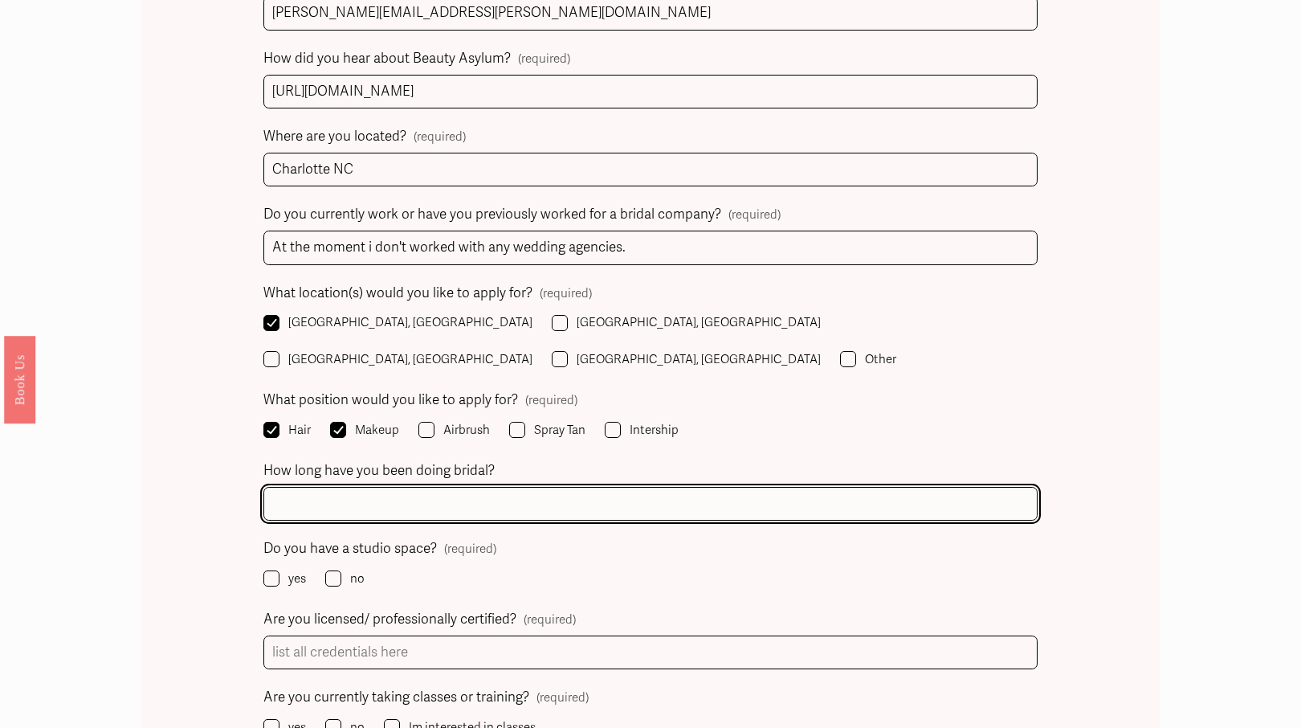
click at [359, 487] on input "How long have you been doing bridal?" at bounding box center [649, 504] width 773 height 35
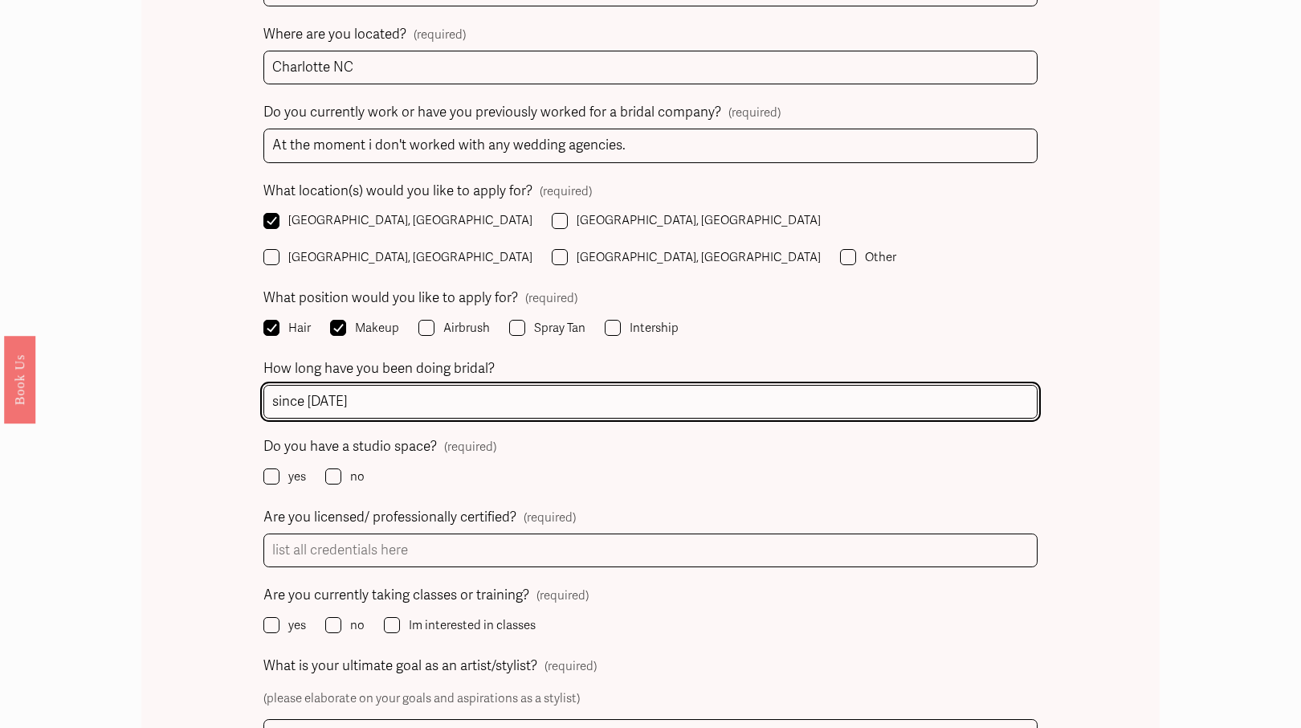
scroll to position [1364, 0]
type input "since [DATE]"
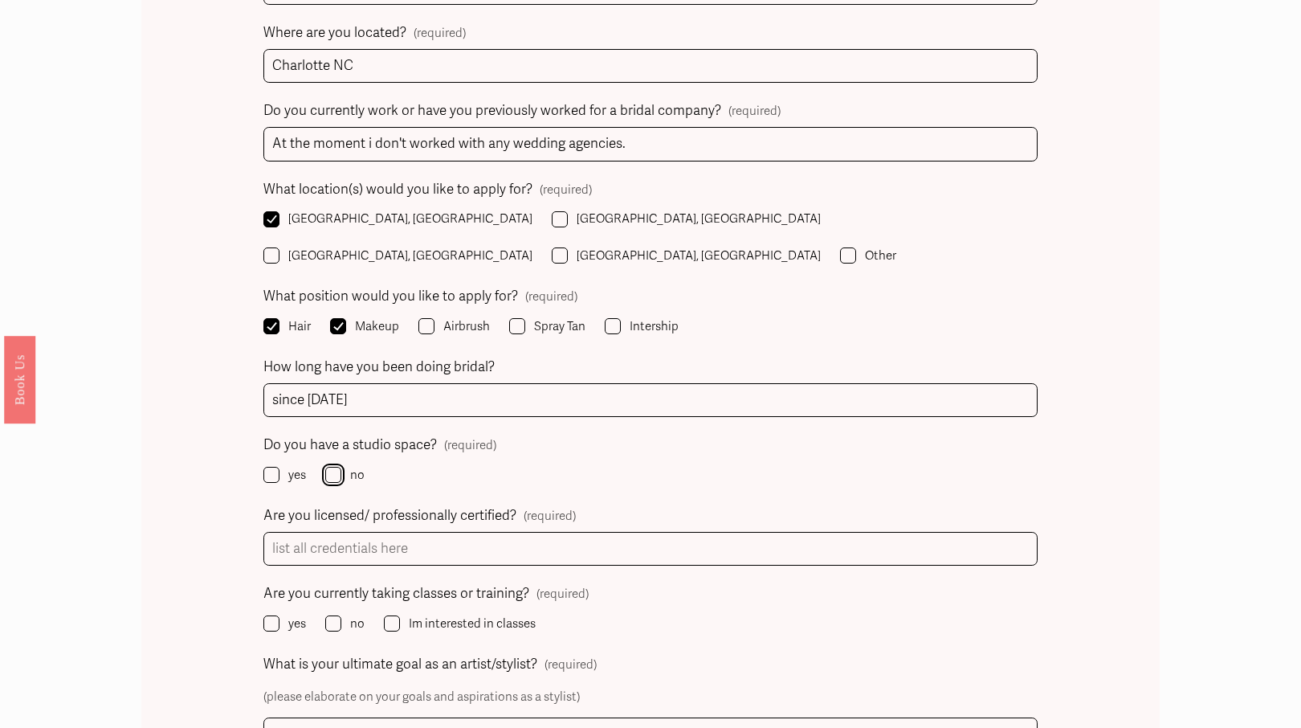
click at [331, 467] on input "no" at bounding box center [333, 475] width 16 height 16
checkbox input "true"
drag, startPoint x: 430, startPoint y: 410, endPoint x: 257, endPoint y: 412, distance: 173.5
click at [257, 412] on div "Name (required) First Name [PERSON_NAME] Last Name Phone (required) [PHONE_NUMB…" at bounding box center [650, 461] width 1018 height 1958
click at [455, 442] on fieldset "Do you have a studio space? (required) yes no" at bounding box center [649, 460] width 773 height 55
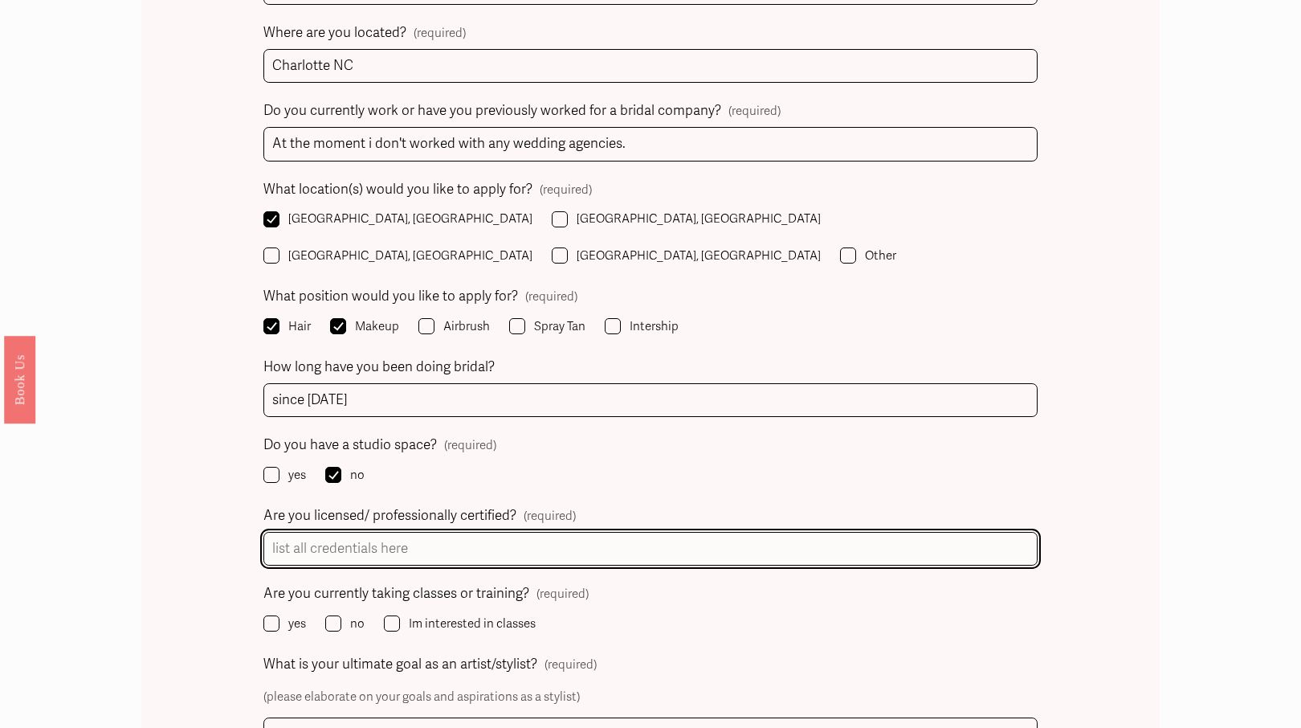
click at [408, 532] on input "Are you licensed/ professionally certified? (required)" at bounding box center [649, 549] width 773 height 35
type input "T"
click at [476, 532] on input "Yes, I have licensed Cosmeto" at bounding box center [649, 549] width 773 height 35
drag, startPoint x: 503, startPoint y: 508, endPoint x: 257, endPoint y: 500, distance: 245.9
click at [257, 500] on div "Name (required) First Name [PERSON_NAME] Last Name Phone (required) [PHONE_NUMB…" at bounding box center [650, 461] width 1018 height 1958
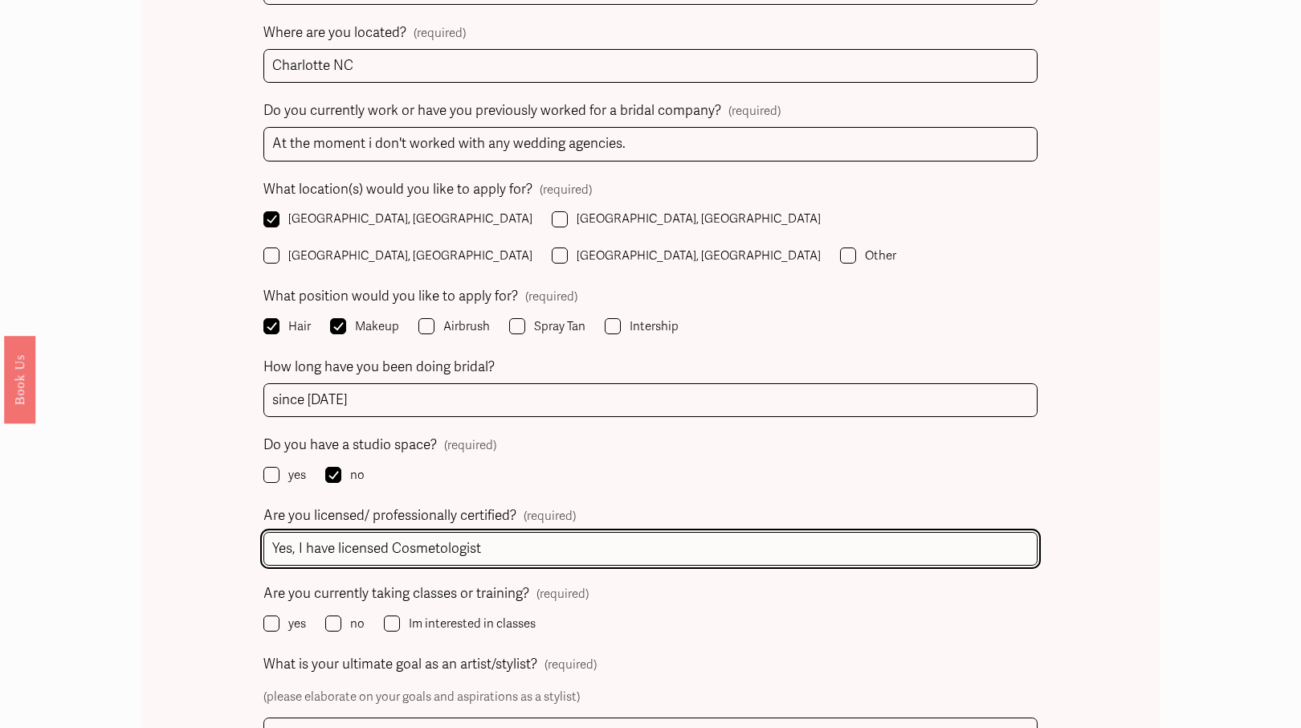
click at [512, 532] on input "Yes, I have licensed Cosmetologist" at bounding box center [649, 549] width 773 height 35
click at [390, 532] on input "Yes, I have licensed Cosmetologist" at bounding box center [649, 549] width 773 height 35
drag, startPoint x: 475, startPoint y: 514, endPoint x: 272, endPoint y: 516, distance: 202.4
click at [272, 532] on input "Yes, I have license Cosmetologist" at bounding box center [649, 549] width 773 height 35
type input "Yes, I have license Cosmetologist"
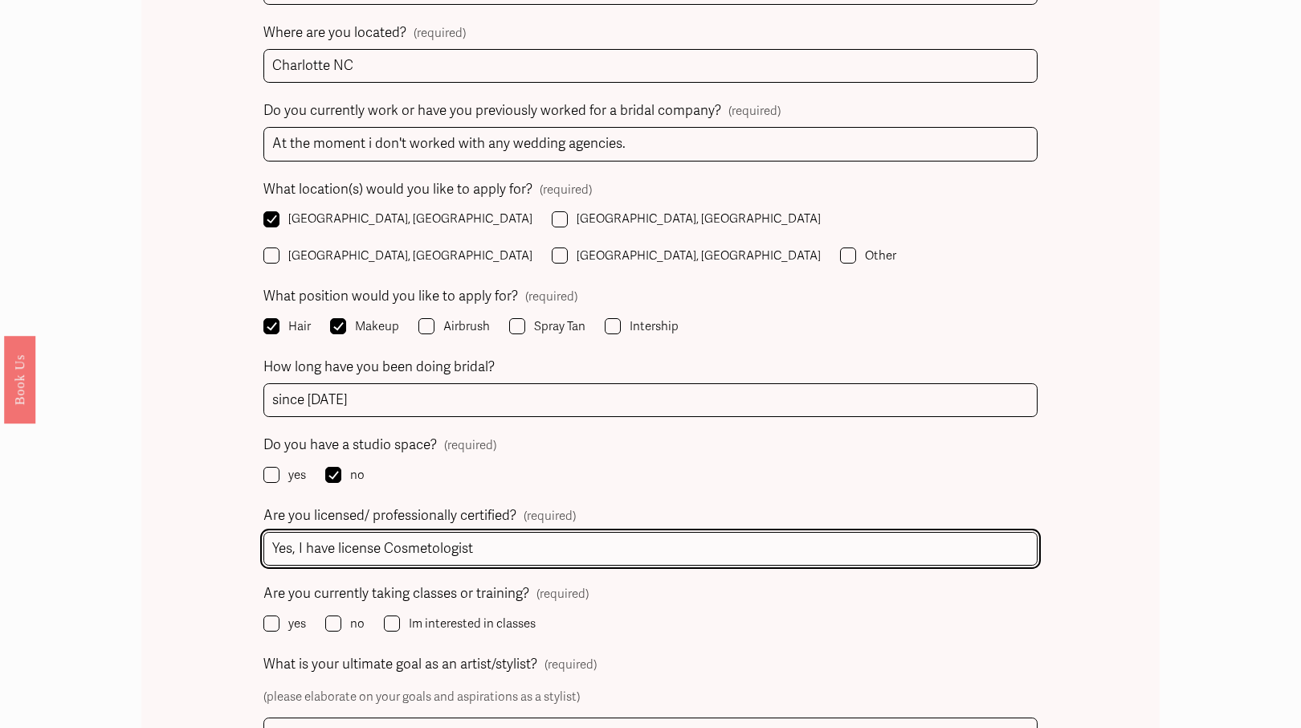
click at [624, 532] on input "Yes, I have license Cosmetologist" at bounding box center [649, 549] width 773 height 35
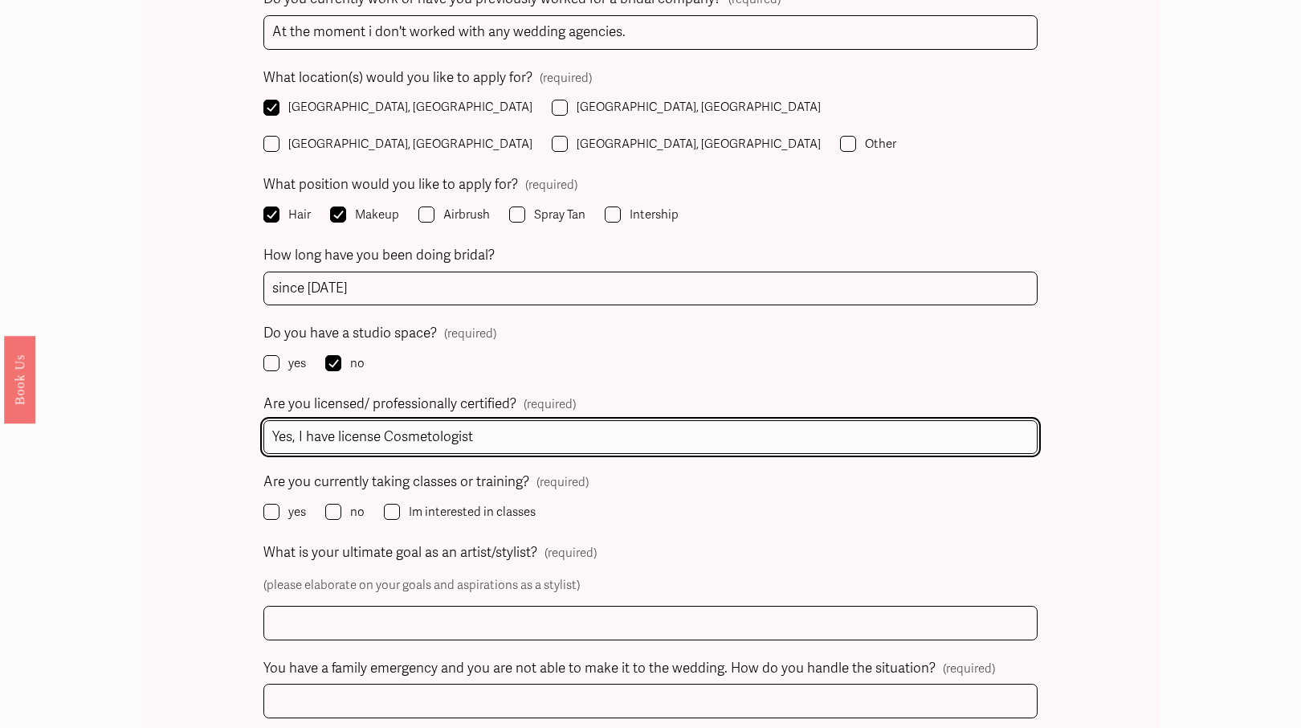
scroll to position [1476, 0]
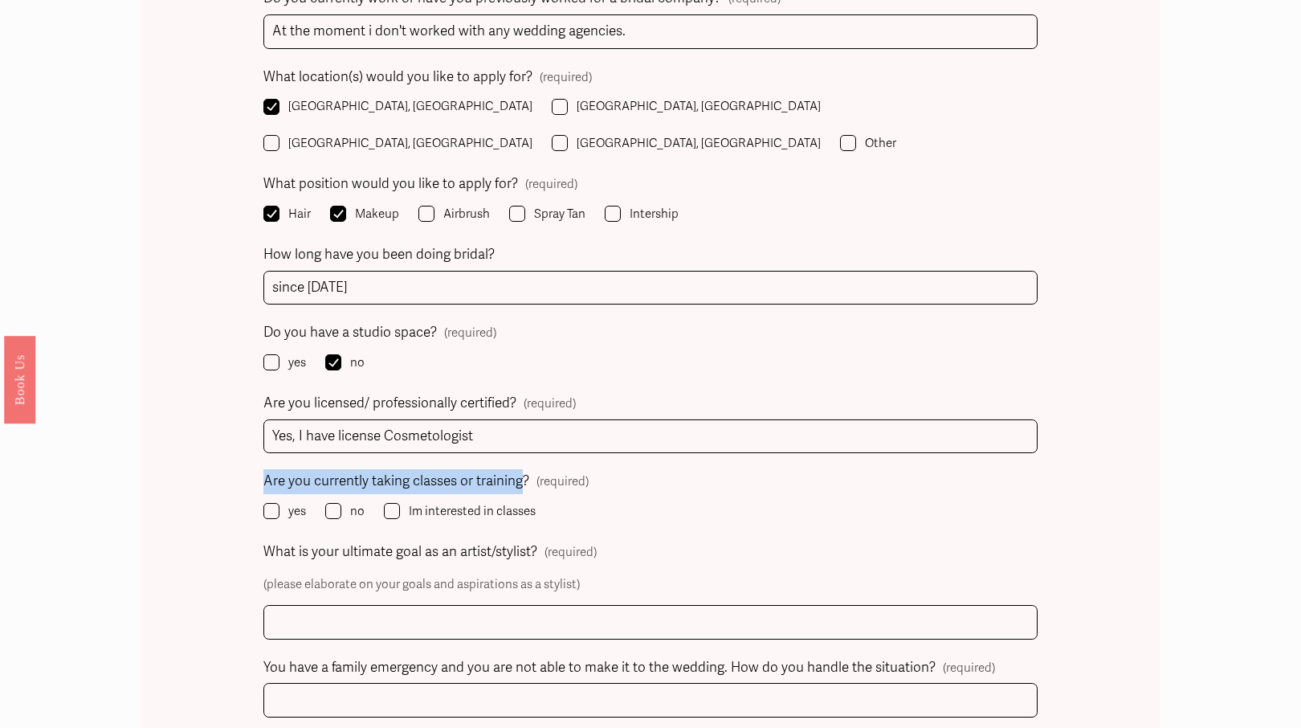
drag, startPoint x: 524, startPoint y: 447, endPoint x: 267, endPoint y: 450, distance: 257.0
click at [267, 469] on span "Are you currently taking classes or training?" at bounding box center [396, 481] width 266 height 25
click at [341, 503] on input "no" at bounding box center [333, 511] width 16 height 16
checkbox input "true"
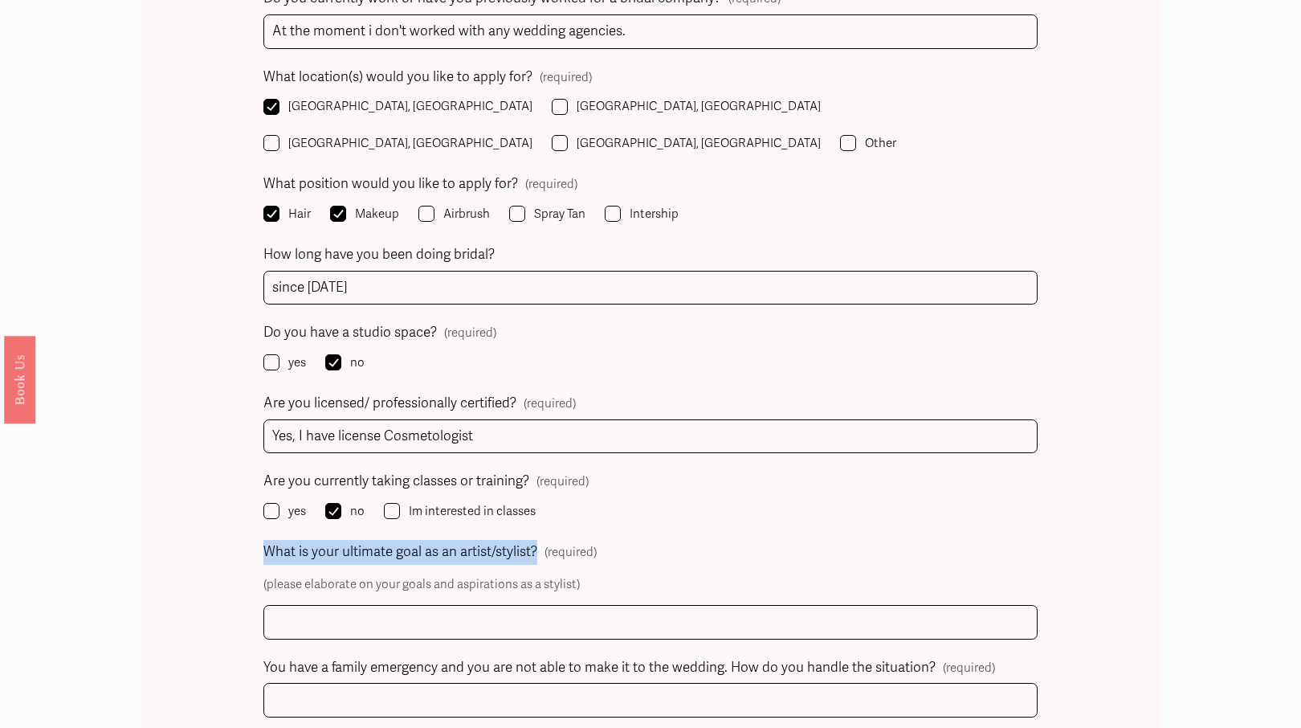
drag, startPoint x: 537, startPoint y: 515, endPoint x: 260, endPoint y: 502, distance: 277.4
click at [260, 502] on div "Name (required) First Name [PERSON_NAME] Last Name Phone (required) [PHONE_NUMB…" at bounding box center [650, 349] width 1018 height 1958
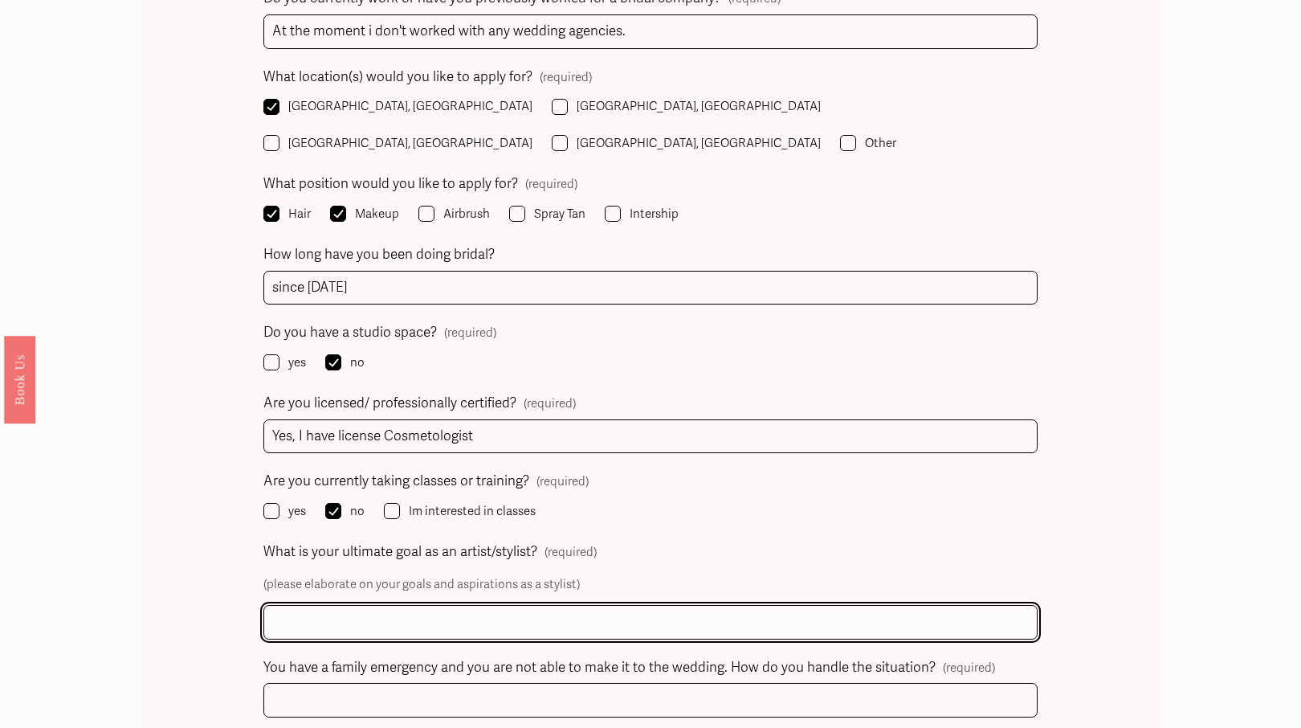
click at [439, 605] on input "What is your ultimate goal as an artist/stylist? (required)" at bounding box center [649, 622] width 773 height 35
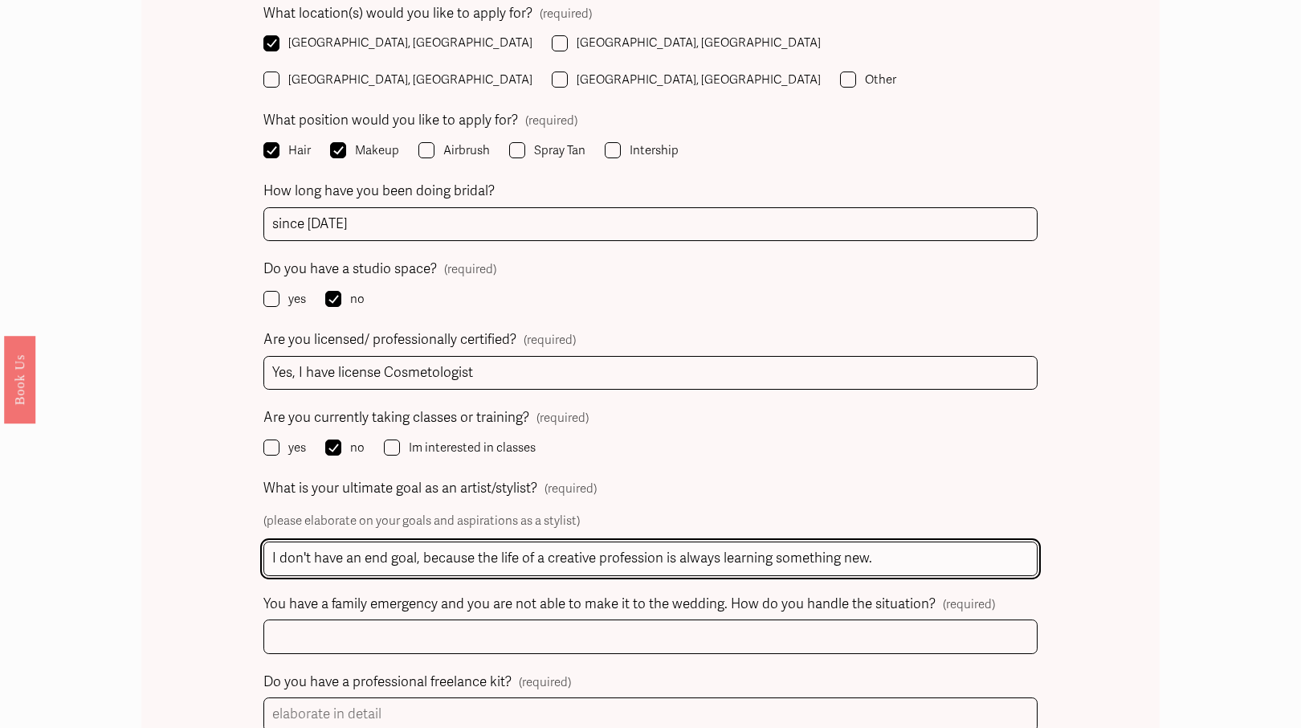
scroll to position [1542, 0]
type input "I don't have an end goal, because the life of a creative profession is always l…"
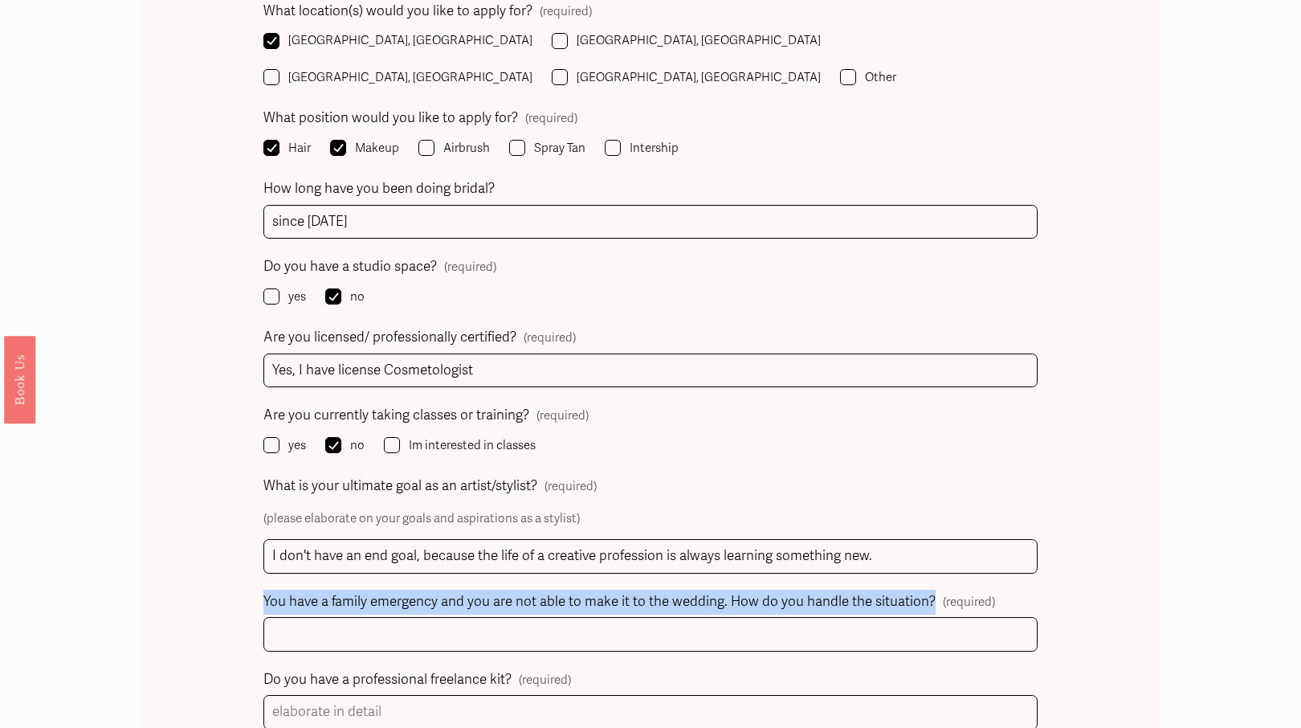
drag, startPoint x: 934, startPoint y: 562, endPoint x: 262, endPoint y: 572, distance: 672.3
click at [262, 572] on div "Name (required) First Name [PERSON_NAME] Last Name Phone (required) [PHONE_NUMB…" at bounding box center [650, 283] width 1018 height 1958
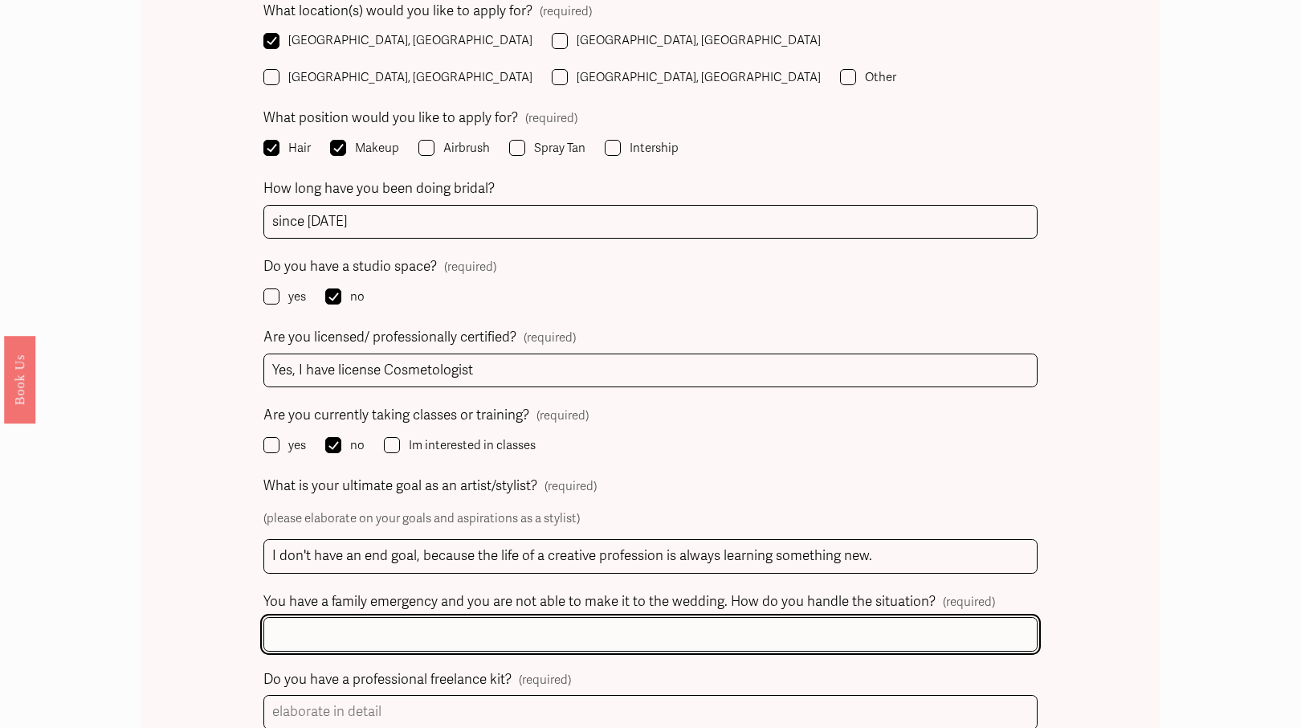
click at [439, 617] on input "You have a family emergency and you are not able to make it to the wedding. How…" at bounding box center [649, 634] width 773 height 35
paste input "I hope everything goes well. I'll tell you about a few situations that have hap…"
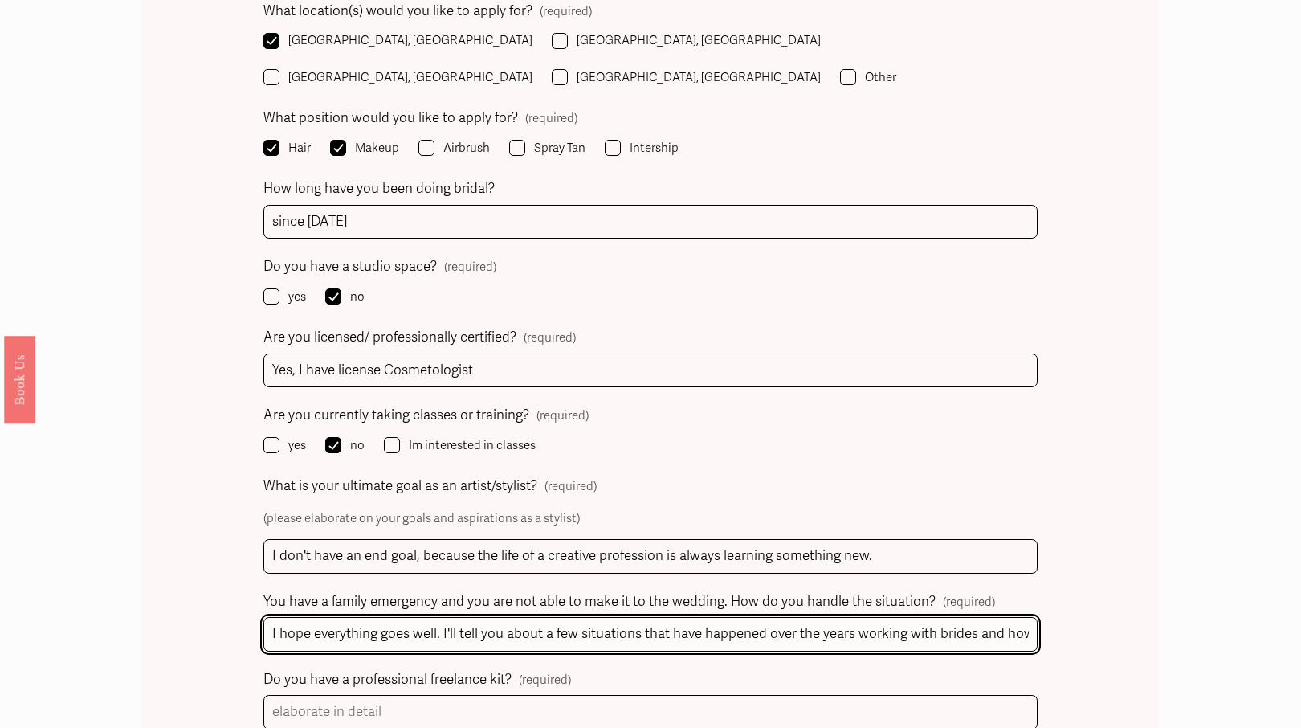
scroll to position [0, 1154]
click at [1032, 617] on input "I hope everything goes well. I'll tell you about a few situations that have hap…" at bounding box center [649, 634] width 773 height 35
click at [1026, 617] on input "I hope everything goes well. I'll tell you about a few situations that have hap…" at bounding box center [649, 634] width 773 height 35
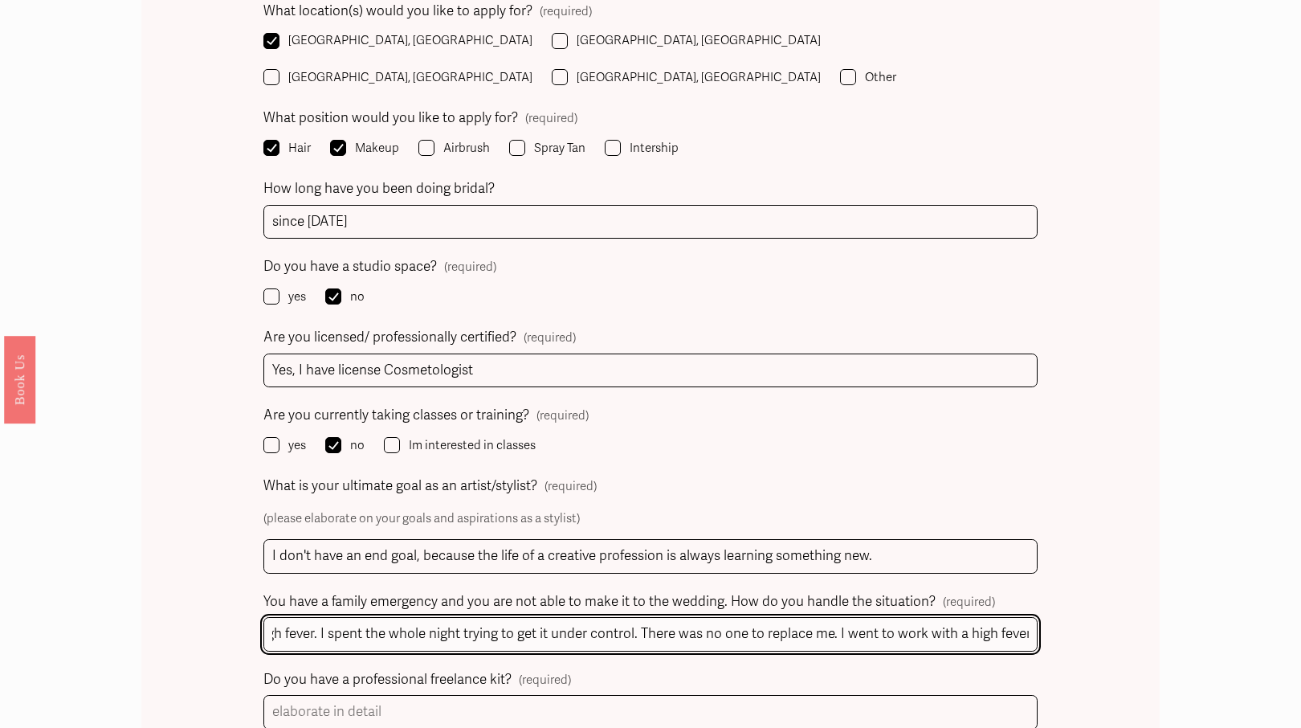
paste input "I immediately explained that I was sick, so they wouldn't be alarmed by my appe…"
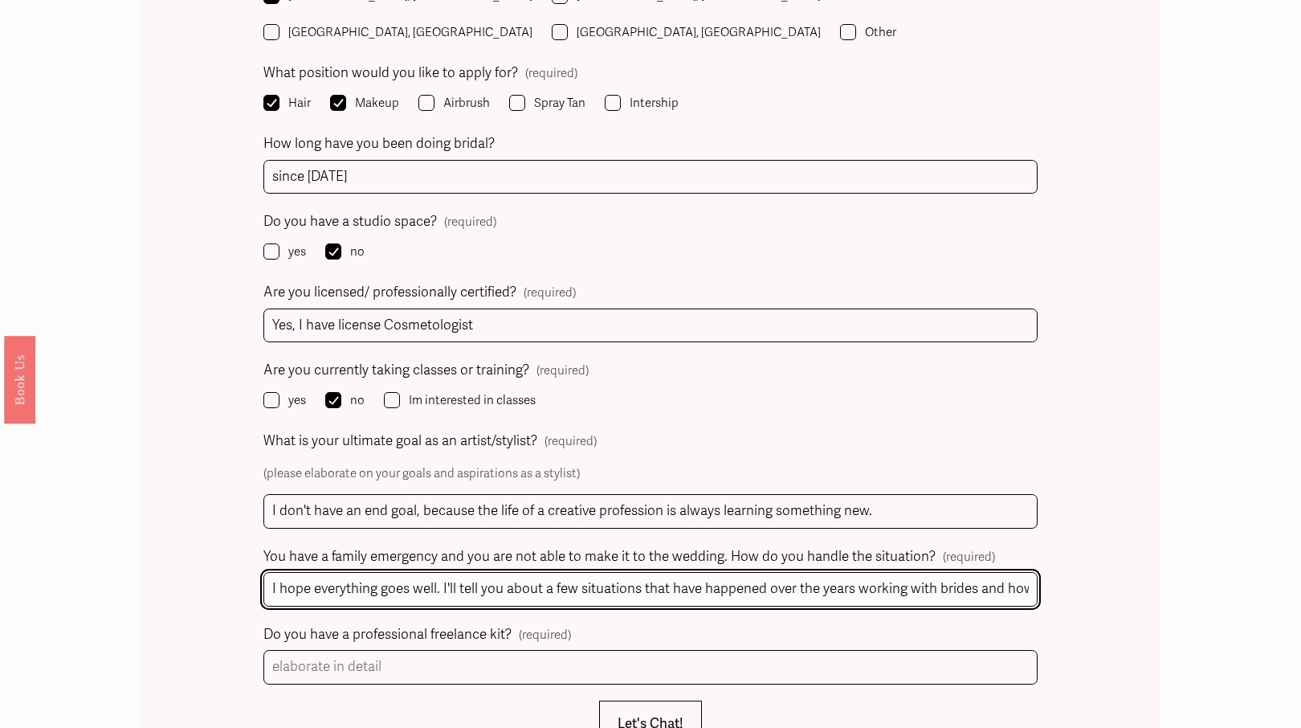
scroll to position [1588, 0]
click at [1030, 571] on input "I hope everything goes well. I'll tell you about a few situations that have hap…" at bounding box center [649, 588] width 773 height 35
click at [1017, 571] on input "I hope everything goes well. I'll tell you about a few situations that have hap…" at bounding box center [649, 588] width 773 height 35
paste input "I understand how important this day is and the situations that can arise at wed…"
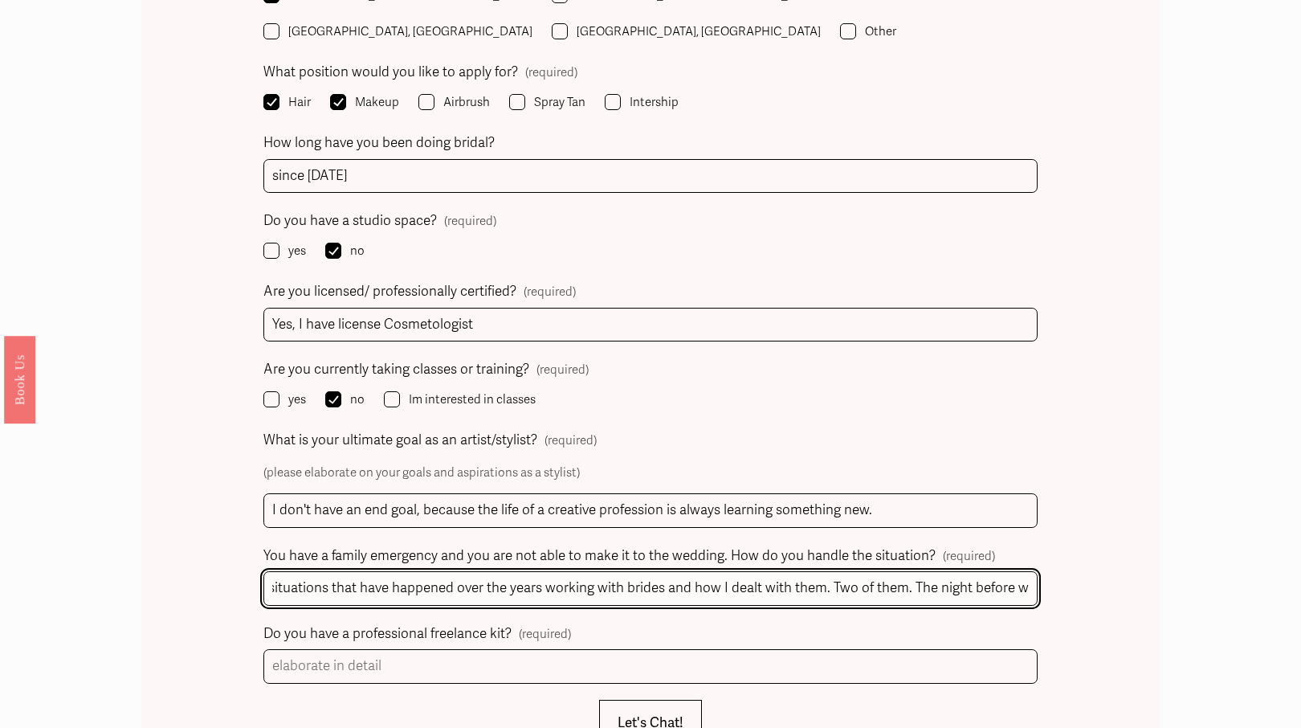
scroll to position [0, 0]
drag, startPoint x: 1029, startPoint y: 555, endPoint x: 262, endPoint y: 549, distance: 767.0
click at [262, 550] on div "Name (required) First Name [PERSON_NAME] Last Name Phone (required) [PHONE_NUMB…" at bounding box center [650, 237] width 1018 height 1958
type input "I hope everything goes well. I'll tell you about a few situations that have hap…"
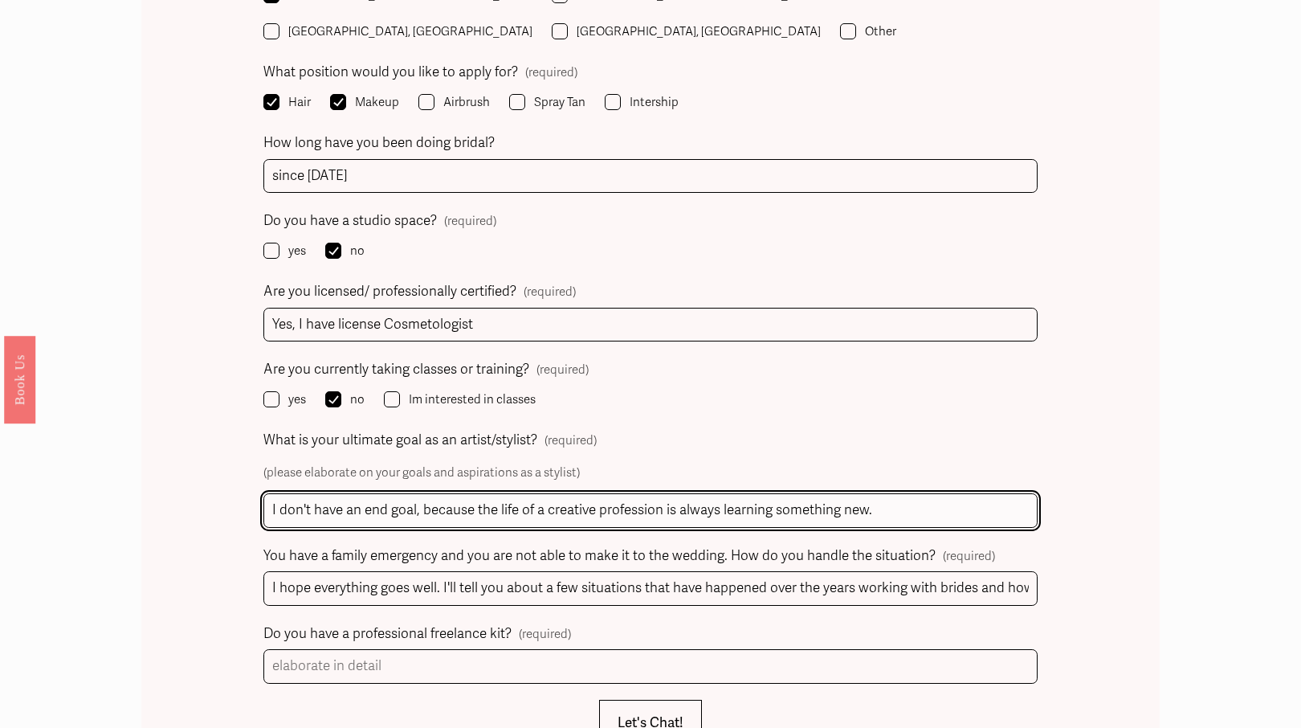
click at [1019, 493] on input "I don't have an end goal, because the life of a creative profession is always l…" at bounding box center [649, 510] width 773 height 35
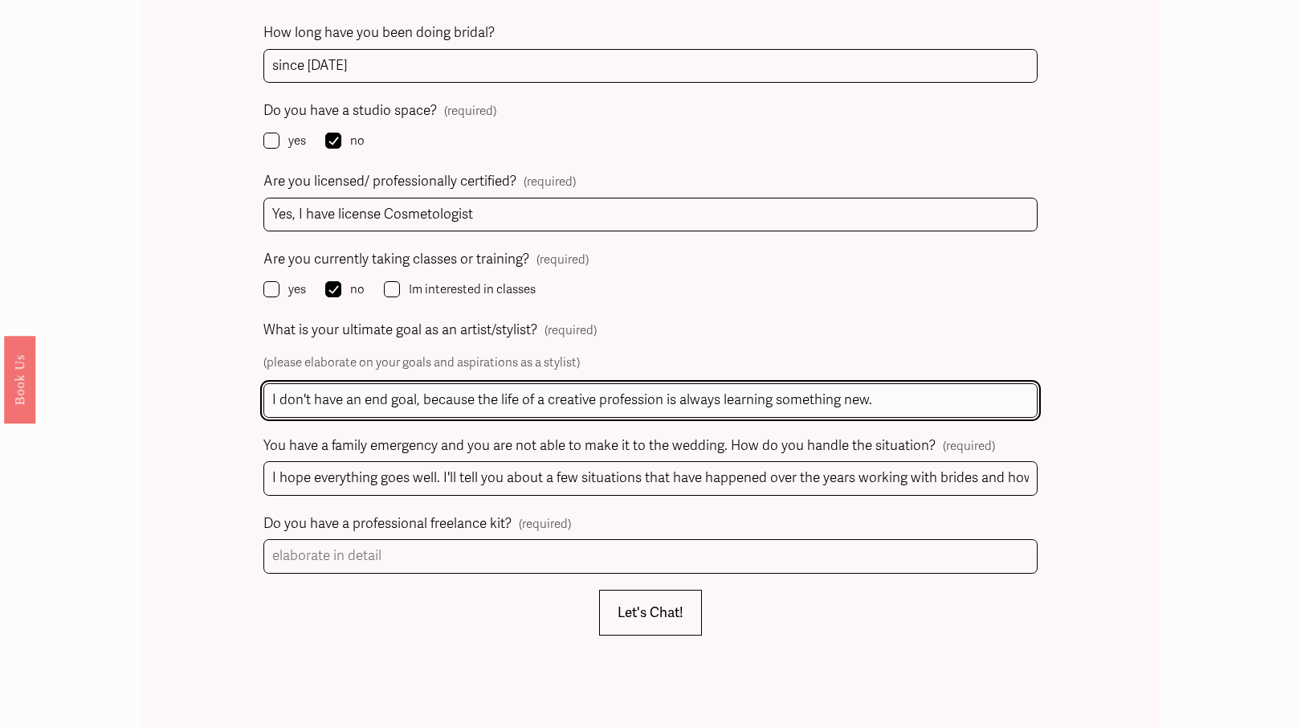
scroll to position [1702, 0]
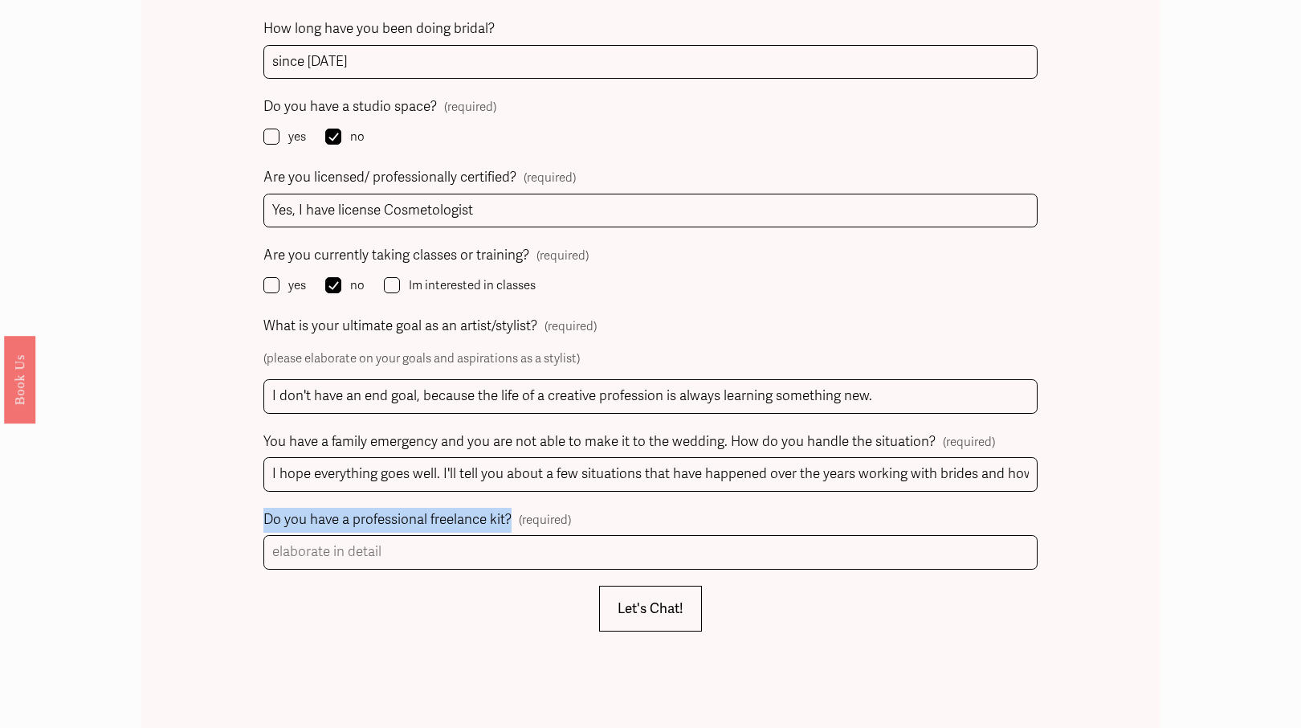
drag, startPoint x: 513, startPoint y: 482, endPoint x: 263, endPoint y: 484, distance: 249.8
click at [263, 484] on div "Name (required) First Name [PERSON_NAME] Last Name Phone (required) [PHONE_NUMB…" at bounding box center [650, 123] width 1018 height 1958
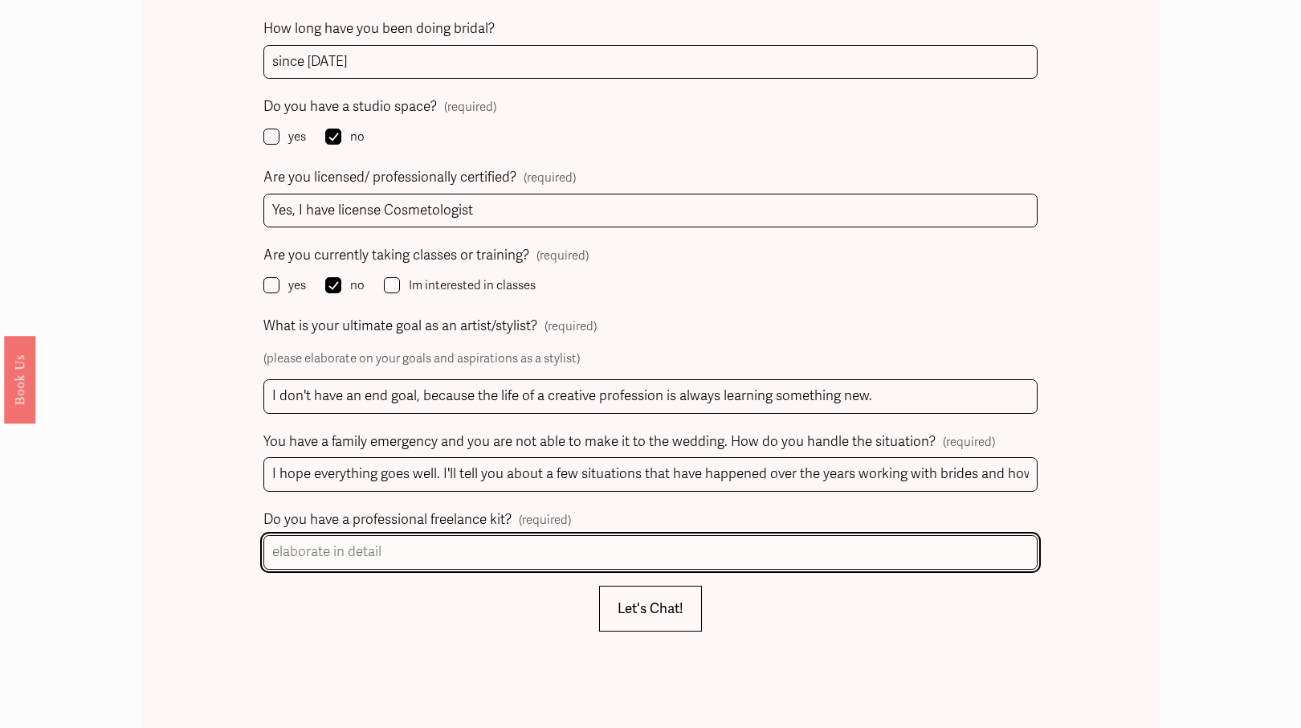
click at [424, 535] on input "Do you have a professional freelance kit? (required)" at bounding box center [649, 552] width 773 height 35
type input "н"
type input "Yes"
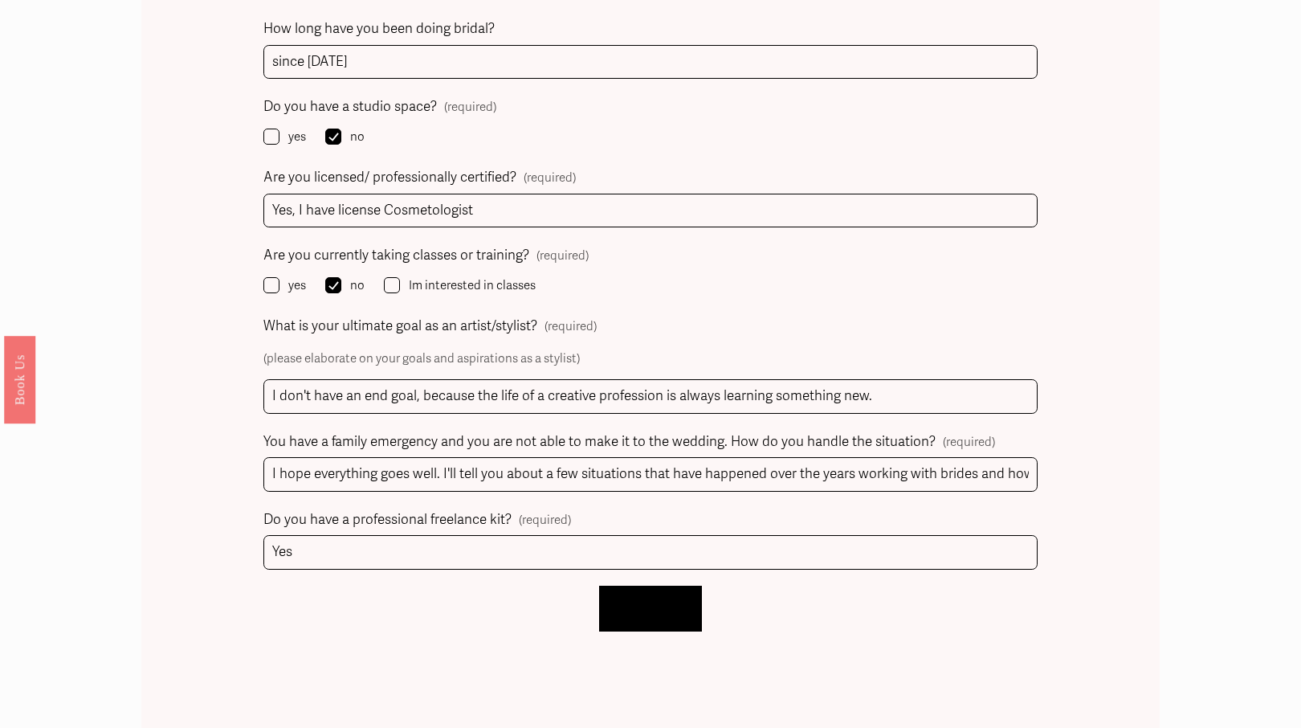
click at [642, 600] on span "Let's Chat!" at bounding box center [651, 608] width 66 height 17
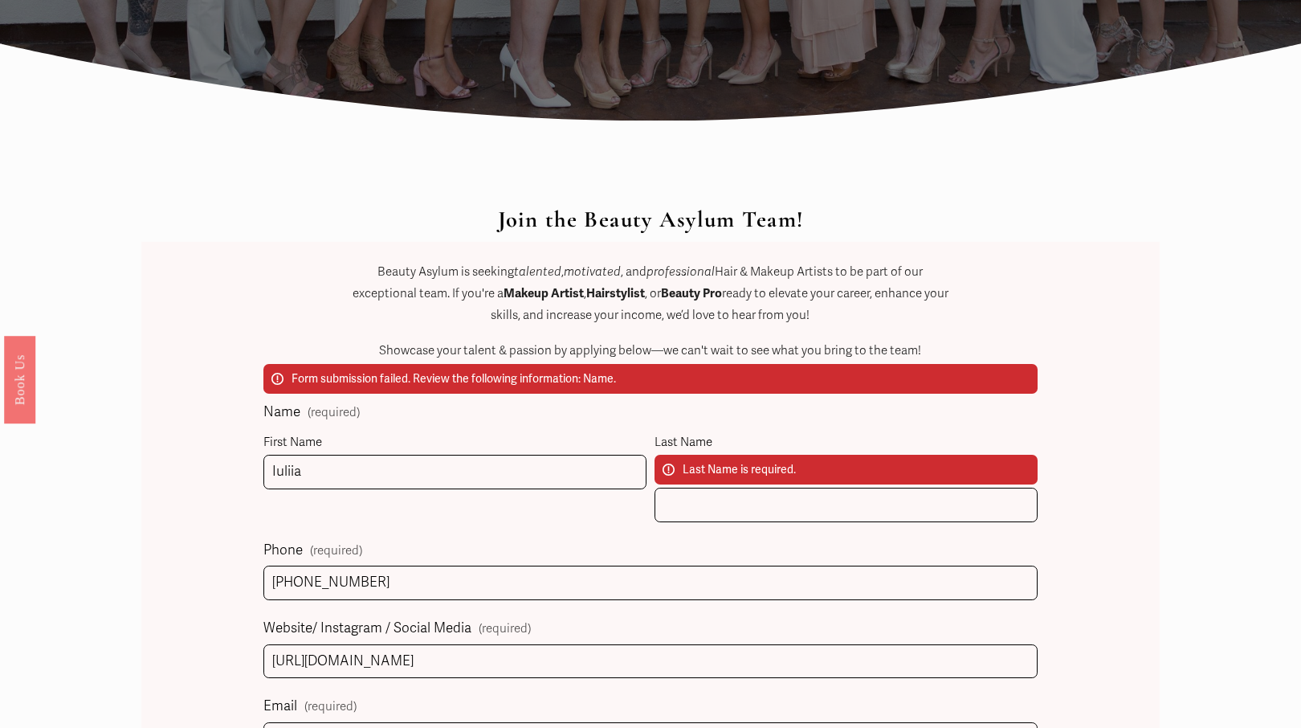
scroll to position [604, 0]
click at [747, 469] on div "Join the Beauty Asylum Team! Beauty Asylum is seeking talented , motivated , an…" at bounding box center [650, 342] width 607 height 272
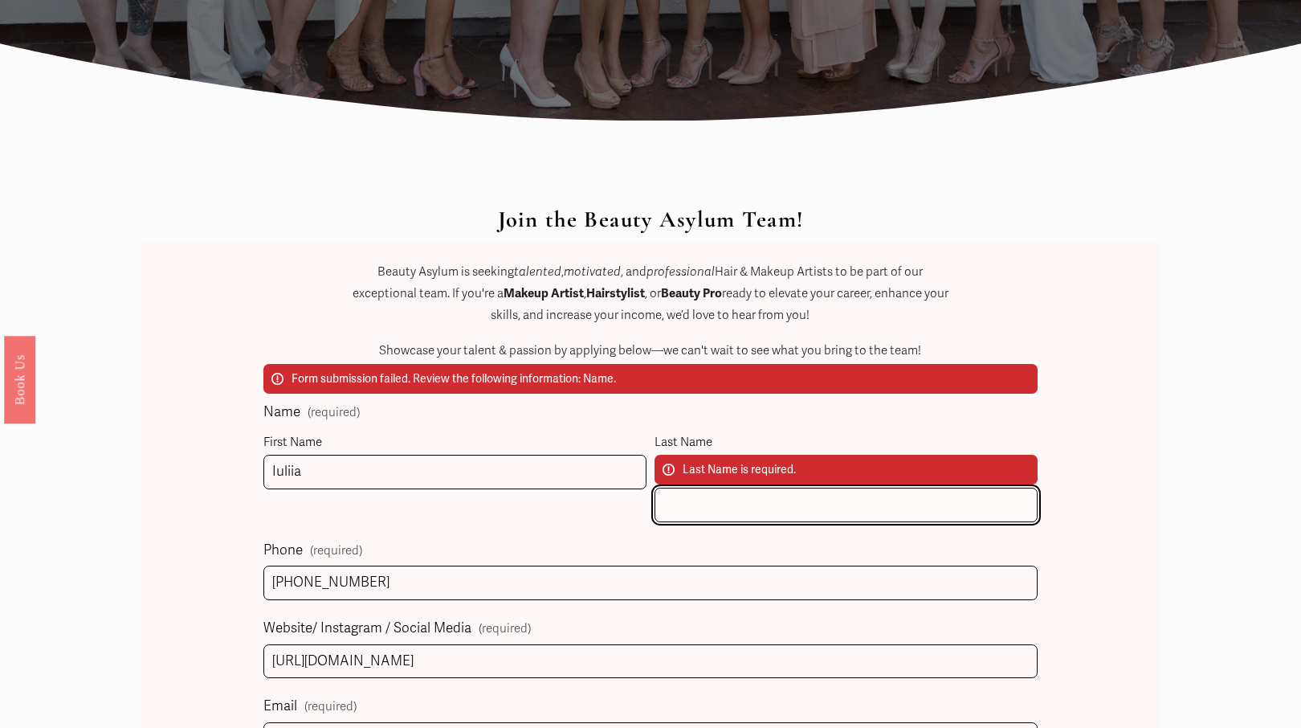
click at [676, 505] on input "Last Name Last Name is required." at bounding box center [846, 505] width 383 height 35
click at [786, 500] on input "Vinogradova" at bounding box center [846, 505] width 383 height 35
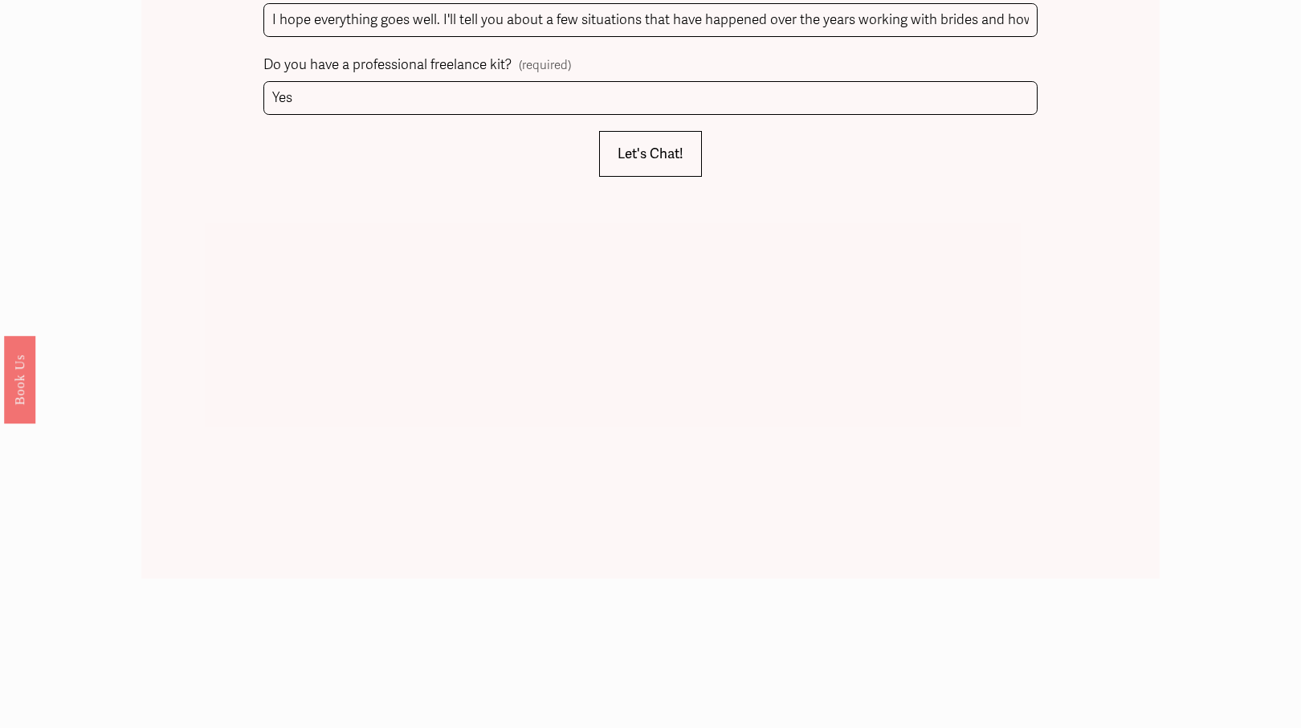
scroll to position [2238, 0]
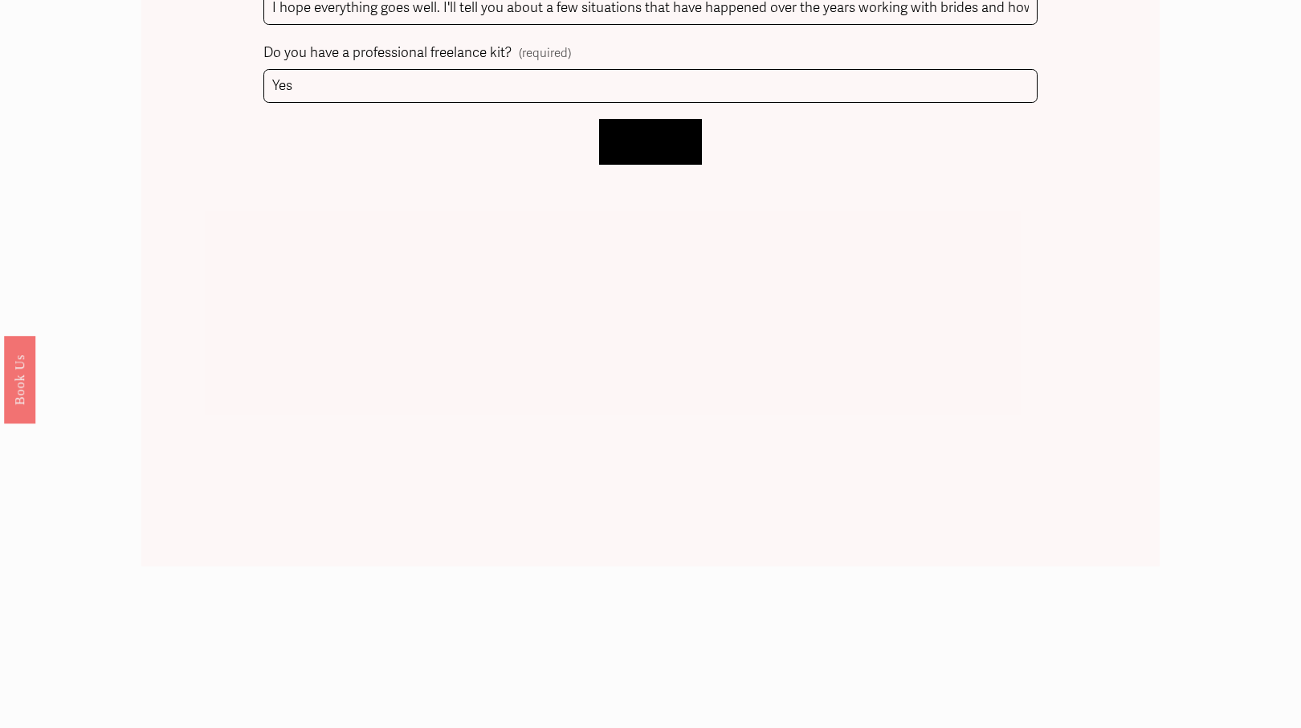
type input "Vinogradova"
click at [639, 133] on span "Let's Chat!" at bounding box center [651, 141] width 66 height 17
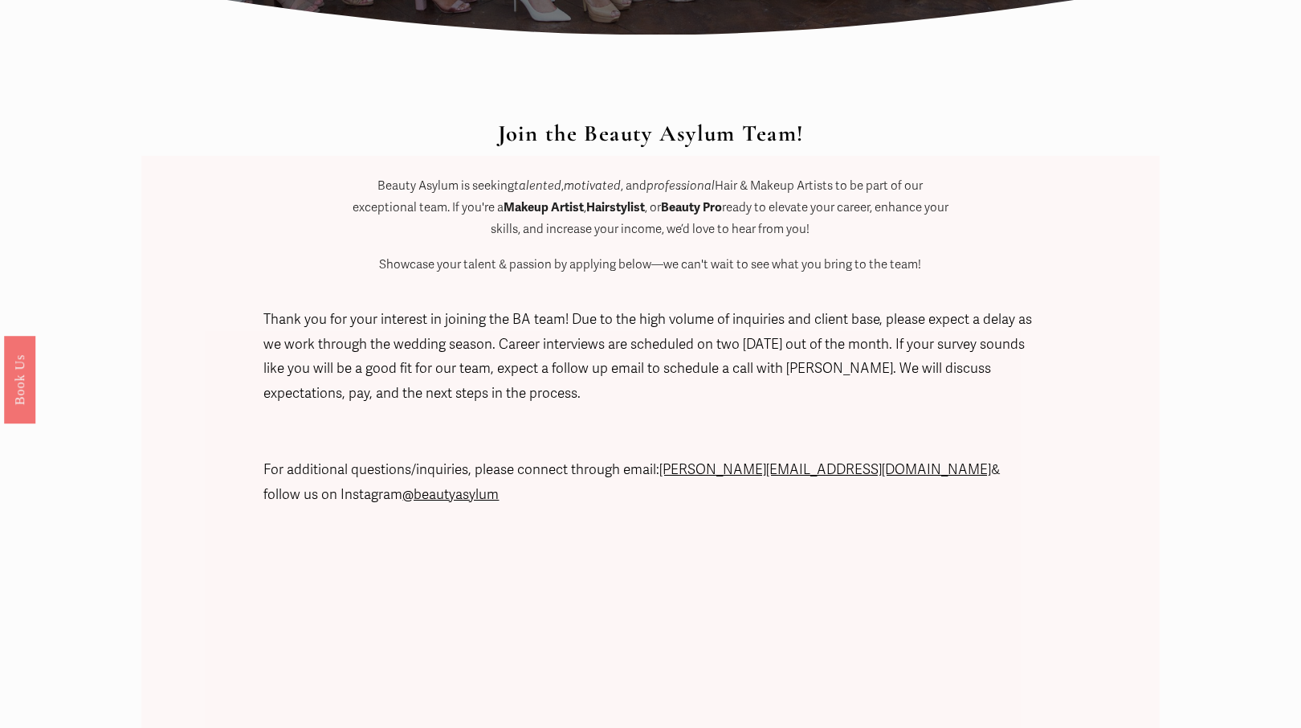
scroll to position [686, 0]
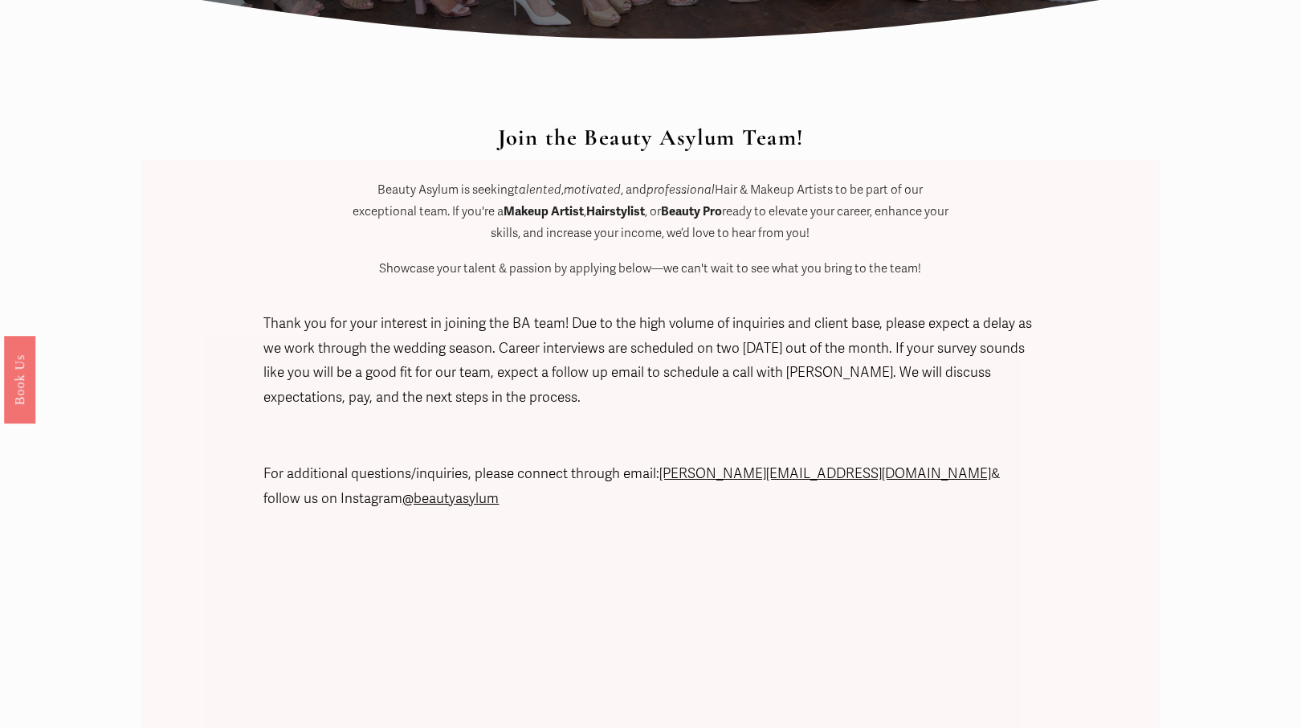
drag, startPoint x: 476, startPoint y: 132, endPoint x: 900, endPoint y: 442, distance: 524.6
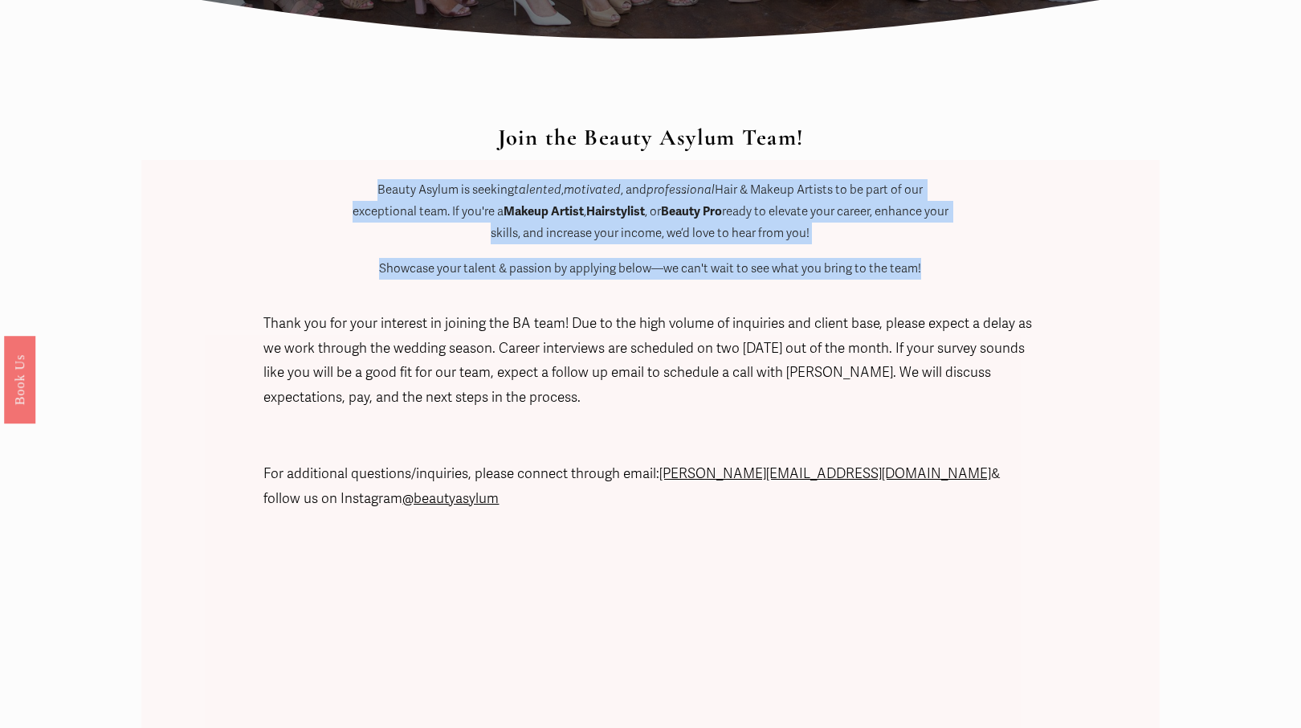
drag, startPoint x: 364, startPoint y: 179, endPoint x: 550, endPoint y: 347, distance: 250.8
click at [550, 348] on div "Join the Beauty Asylum Team! Beauty Asylum is seeking talented , motivated , an…" at bounding box center [650, 260] width 607 height 272
click at [541, 329] on div "Join the Beauty Asylum Team! Beauty Asylum is seeking talented , motivated , an…" at bounding box center [650, 260] width 607 height 272
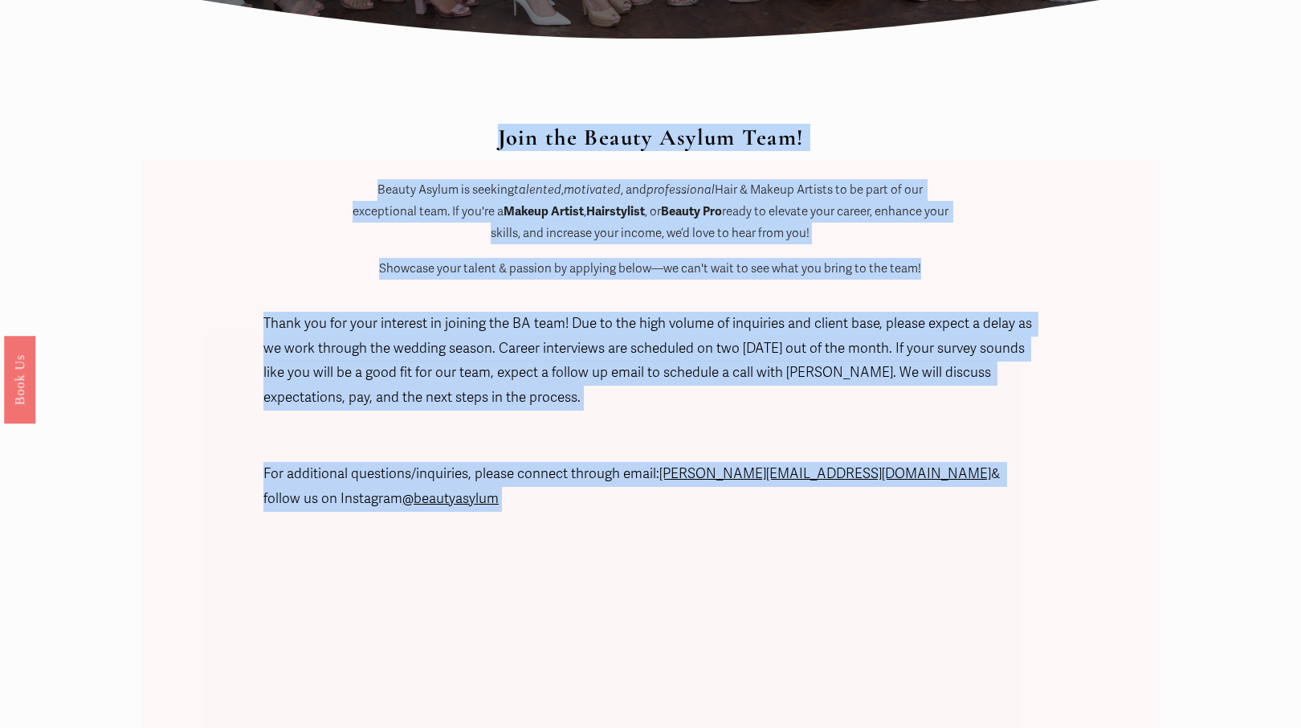
drag, startPoint x: 261, startPoint y: 322, endPoint x: 492, endPoint y: 381, distance: 238.6
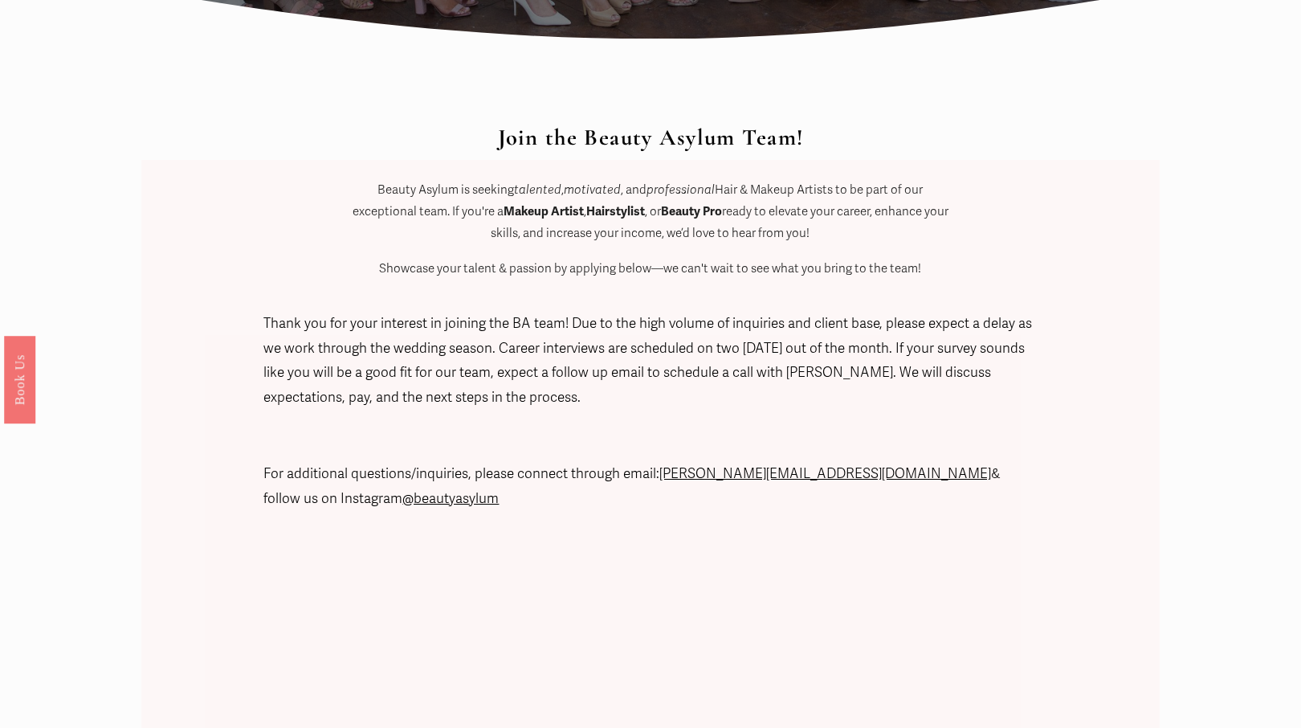
click at [496, 388] on div "Join the Beauty Asylum Team! Beauty Asylum is seeking talented , motivated , an…" at bounding box center [650, 260] width 607 height 272
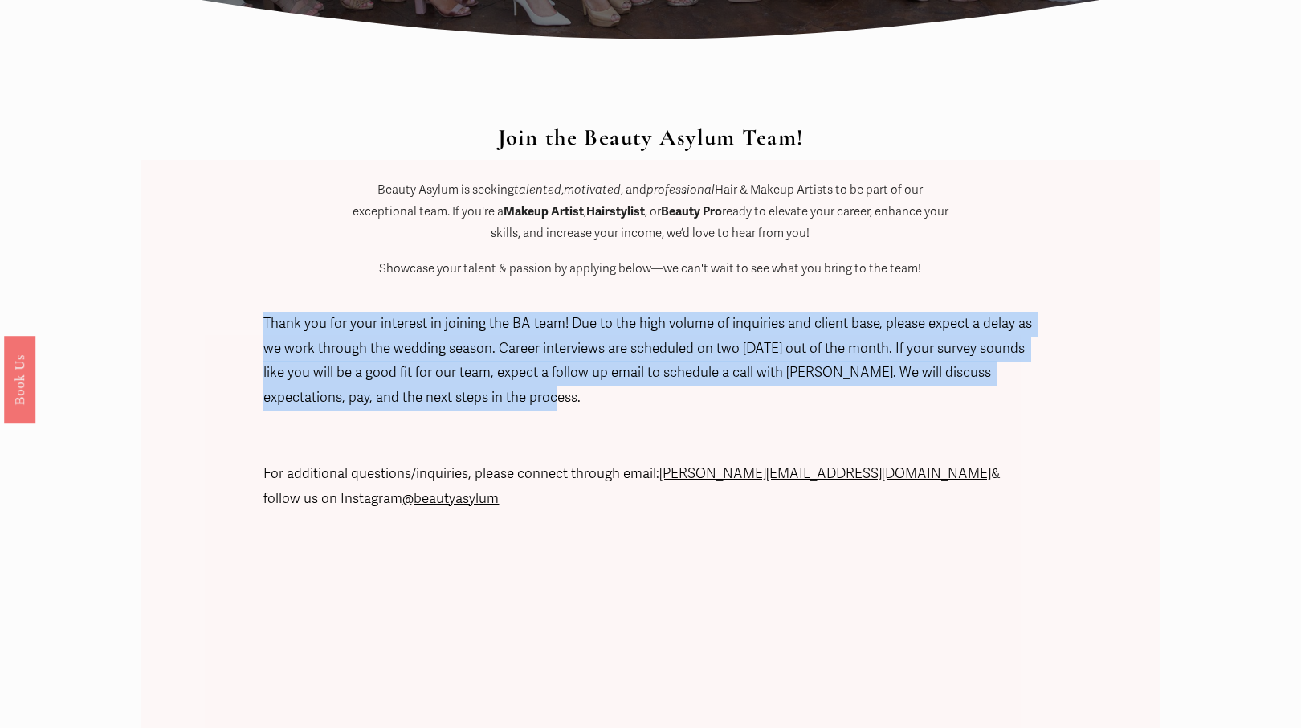
drag, startPoint x: 488, startPoint y: 403, endPoint x: 265, endPoint y: 325, distance: 235.7
click at [265, 325] on p "Thank you for your interest in joining the BA team! Due to the high volume of i…" at bounding box center [649, 361] width 773 height 98
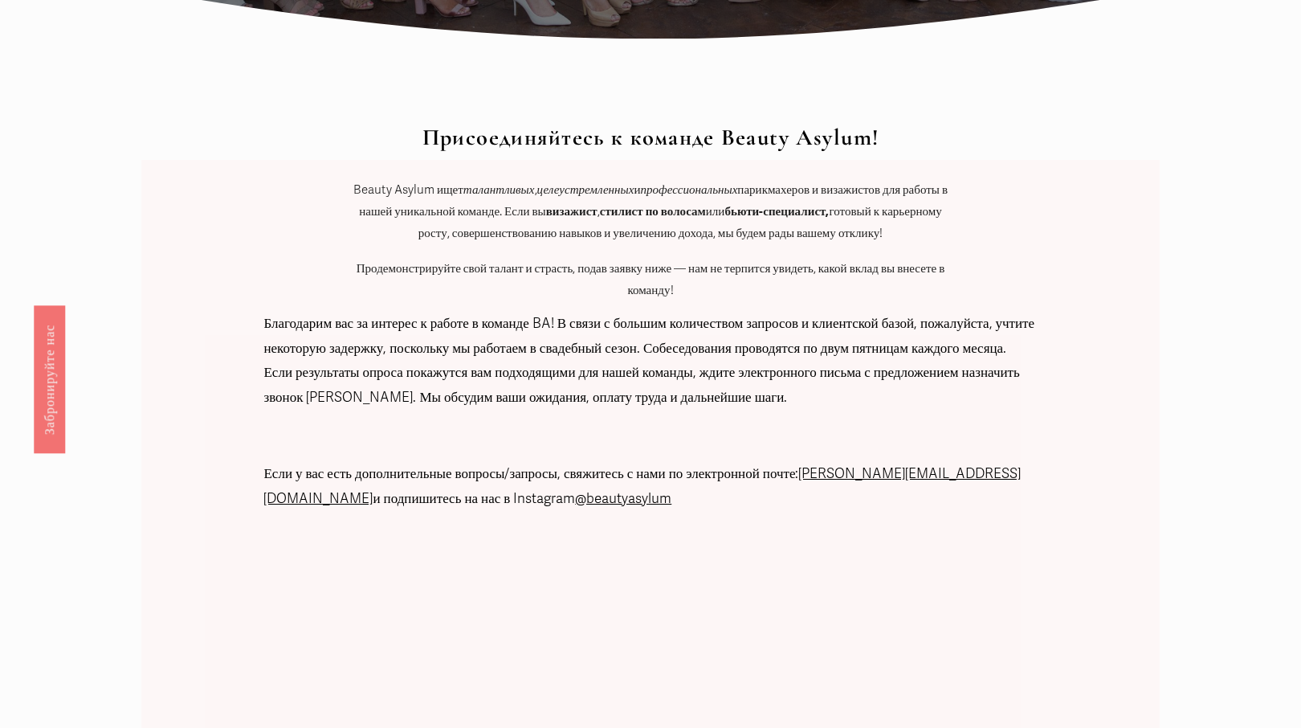
click at [489, 520] on div "Благодарим вас за интерес к работе в команде BA! В связи с большим количеством …" at bounding box center [649, 411] width 773 height 226
